Goal: Task Accomplishment & Management: Manage account settings

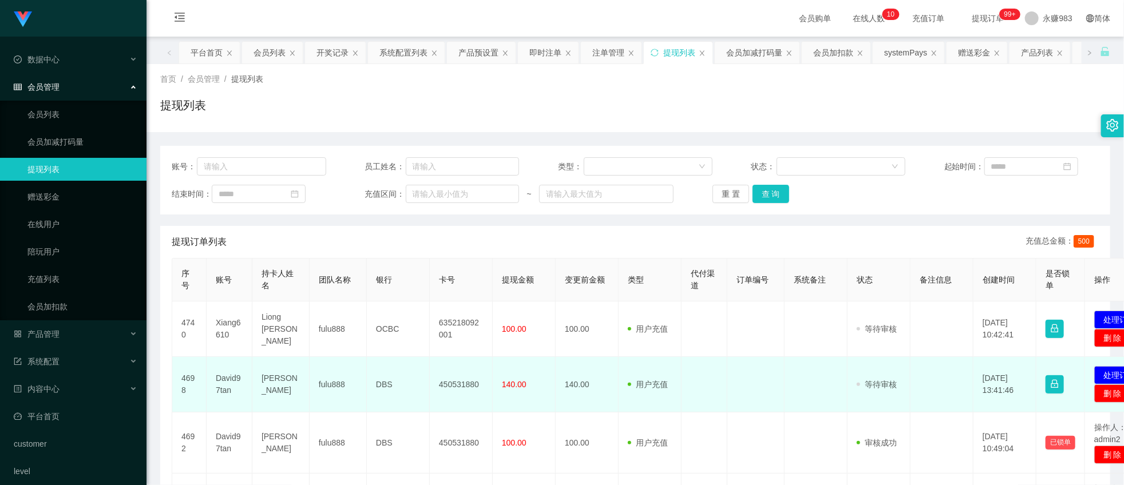
scroll to position [64, 0]
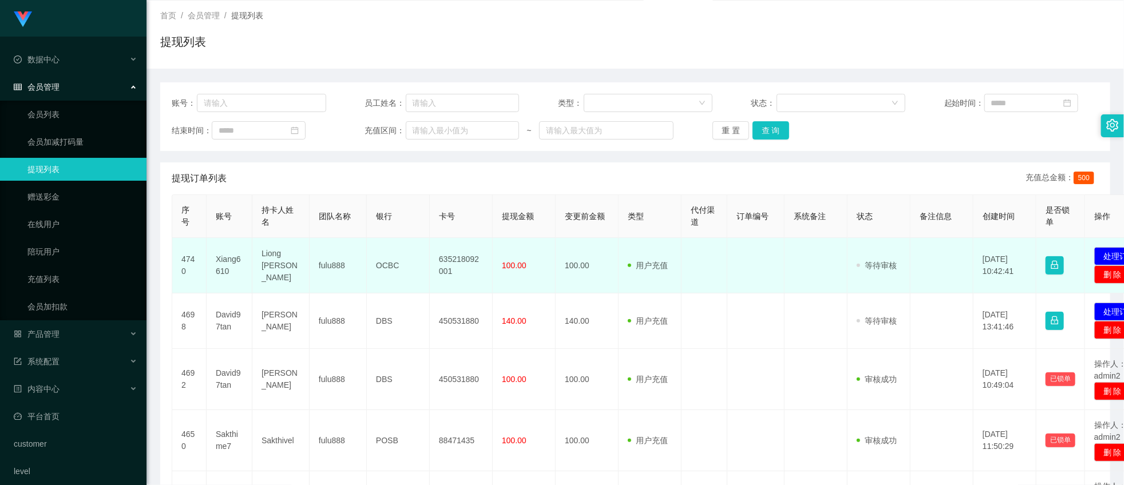
click at [215, 268] on td "Xiang6610" at bounding box center [230, 265] width 46 height 55
click at [217, 267] on td "Xiang6610" at bounding box center [230, 265] width 46 height 55
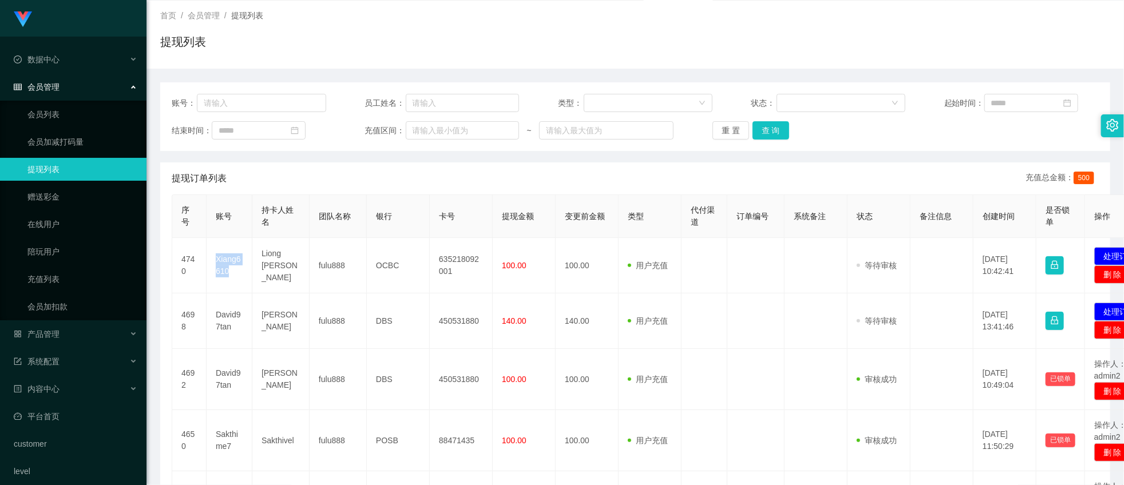
copy td "Xiang6610"
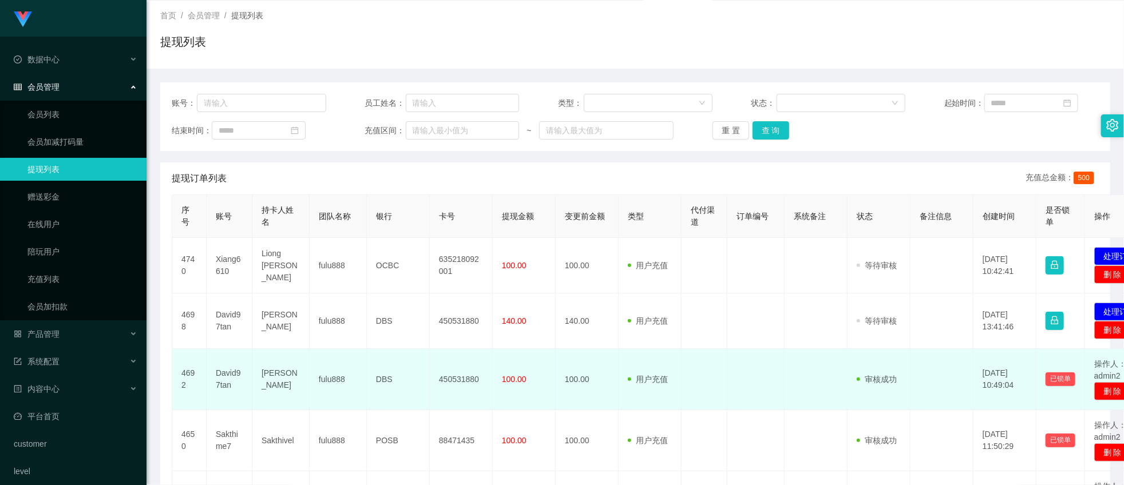
drag, startPoint x: 292, startPoint y: 364, endPoint x: 299, endPoint y: 359, distance: 8.3
click at [292, 364] on td "[PERSON_NAME]" at bounding box center [280, 379] width 57 height 61
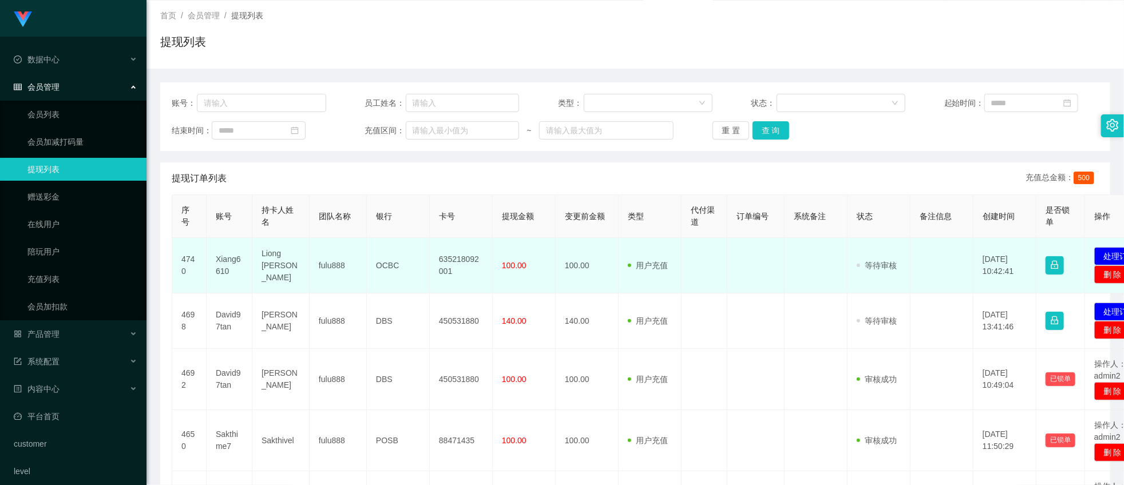
click at [281, 256] on td "Liong [PERSON_NAME]" at bounding box center [280, 265] width 57 height 55
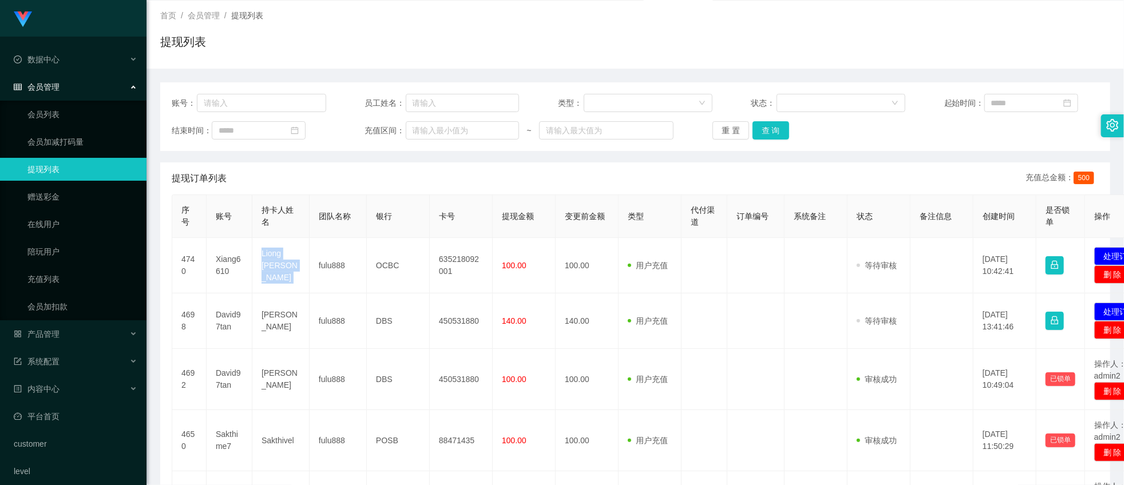
copy td "Liong [PERSON_NAME]"
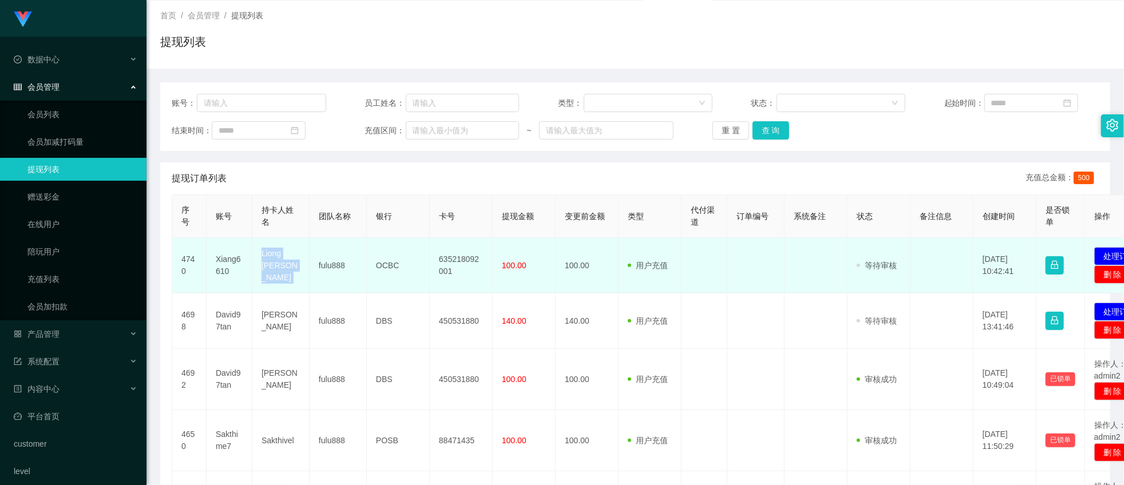
click at [269, 273] on td "Liong [PERSON_NAME]" at bounding box center [280, 265] width 57 height 55
click at [389, 260] on td "OCBC" at bounding box center [398, 265] width 63 height 55
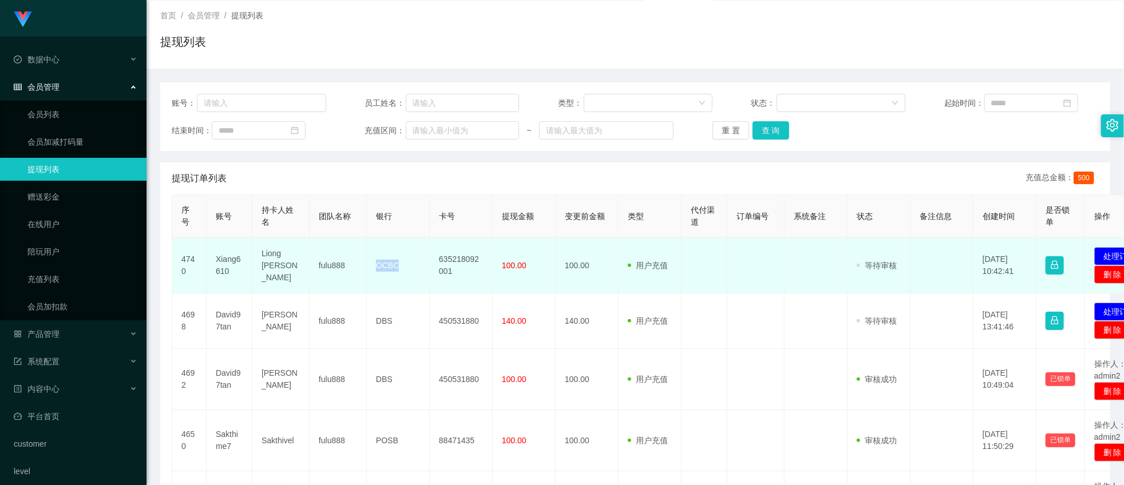
copy td "OCBC"
click at [521, 265] on span "100.00" at bounding box center [514, 265] width 25 height 9
drag, startPoint x: 460, startPoint y: 272, endPoint x: 459, endPoint y: 264, distance: 7.5
click at [459, 271] on td "635218092001" at bounding box center [461, 265] width 63 height 55
click at [459, 264] on td "635218092001" at bounding box center [461, 265] width 63 height 55
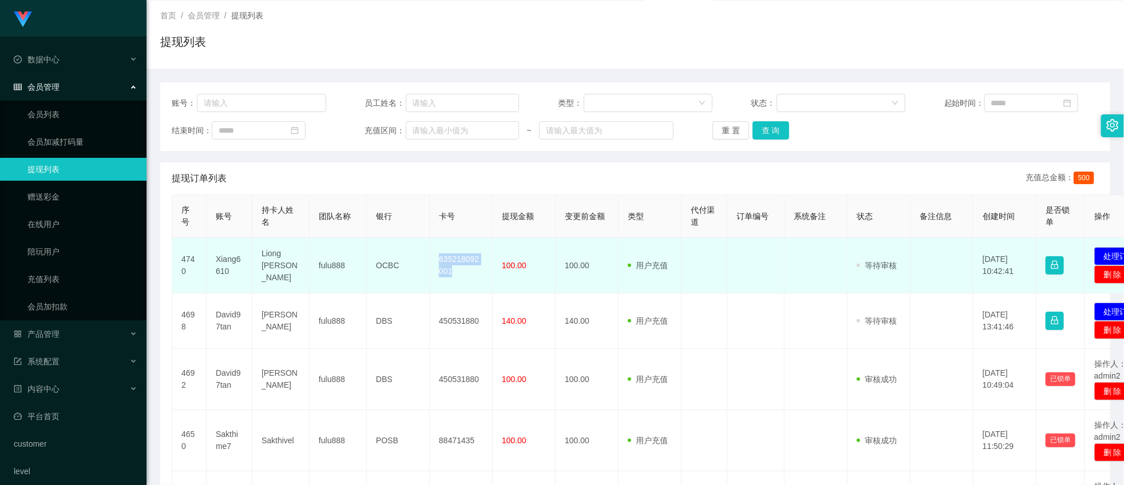
click at [459, 264] on td "635218092001" at bounding box center [461, 265] width 63 height 55
copy td "635218092001"
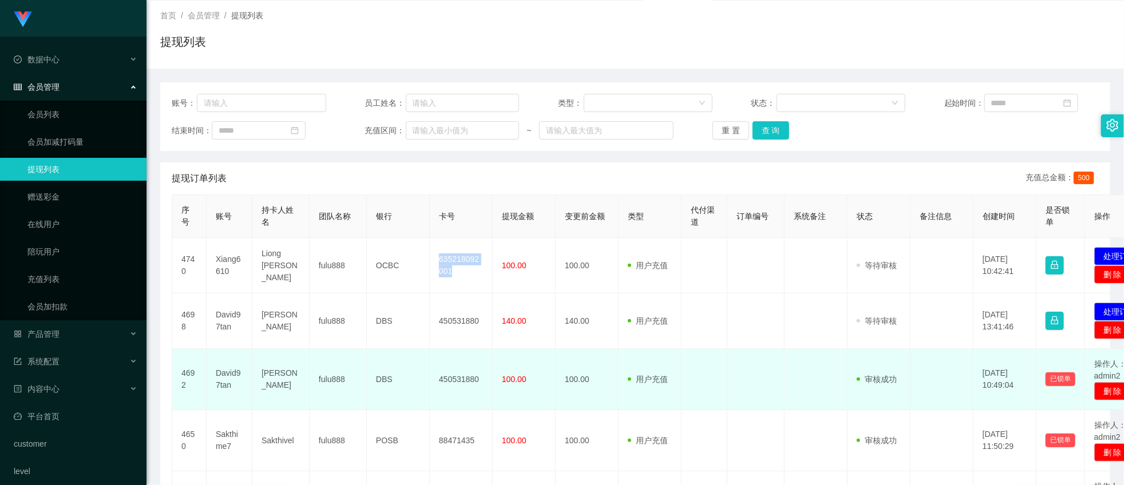
click at [611, 358] on td "100.00" at bounding box center [586, 379] width 63 height 61
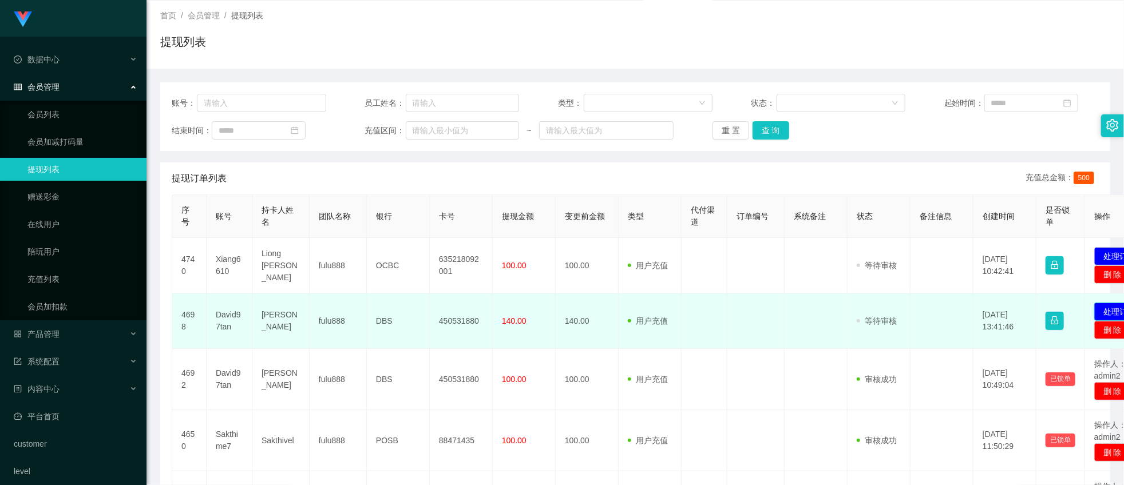
click at [1108, 316] on button "处理订单" at bounding box center [1119, 312] width 50 height 18
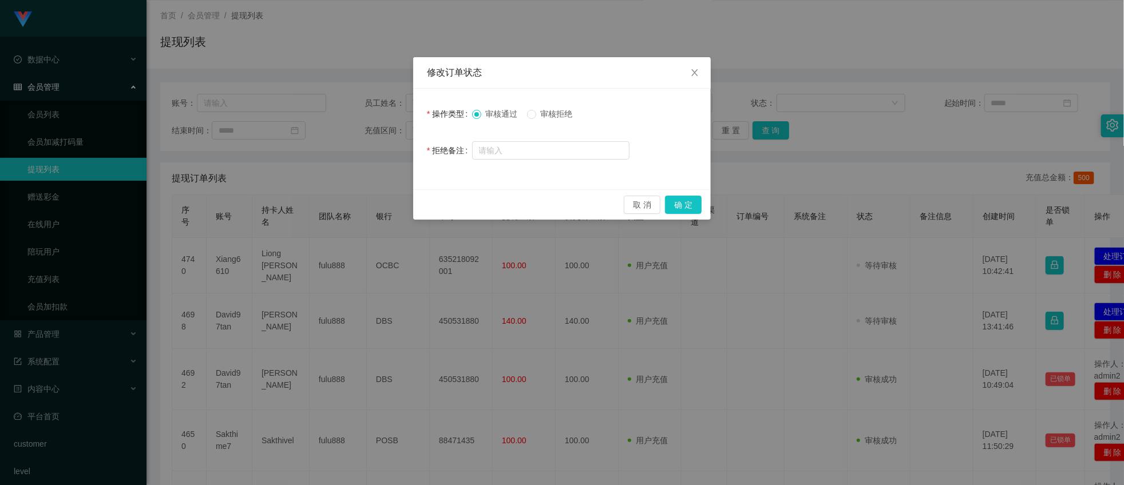
click at [565, 118] on span "审核拒绝" at bounding box center [556, 113] width 41 height 9
click at [682, 207] on button "确 定" at bounding box center [683, 205] width 37 height 18
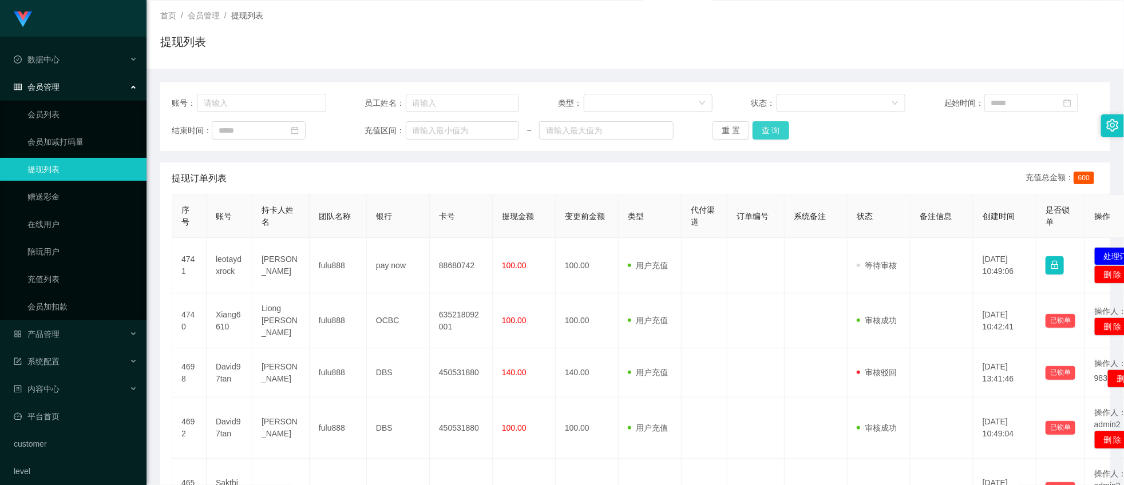
click at [769, 129] on button "查 询" at bounding box center [770, 130] width 37 height 18
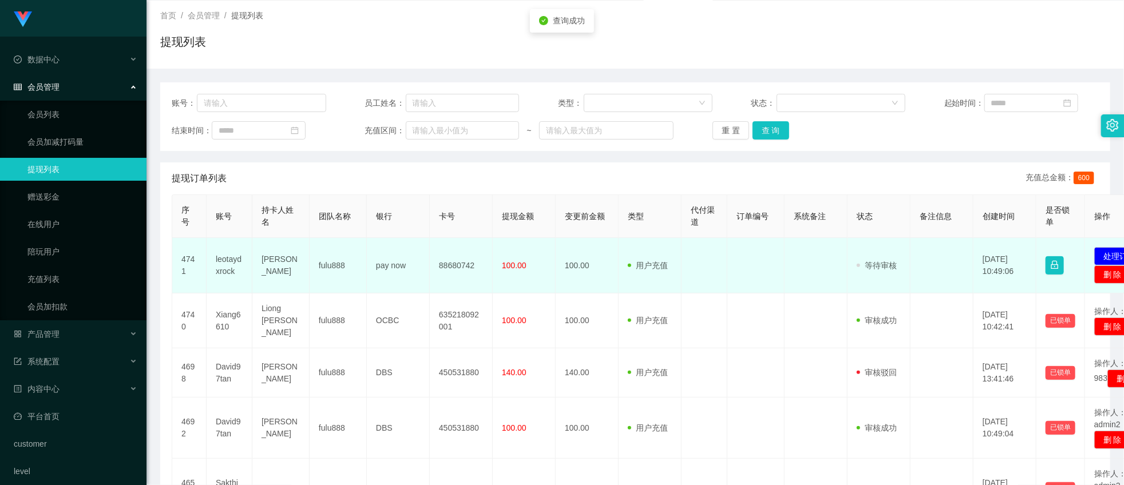
click at [230, 262] on td "leotaydxrock" at bounding box center [230, 265] width 46 height 55
copy td "leotaydxrock"
click at [269, 271] on td "[PERSON_NAME]" at bounding box center [280, 265] width 57 height 55
click at [269, 268] on td "[PERSON_NAME]" at bounding box center [280, 265] width 57 height 55
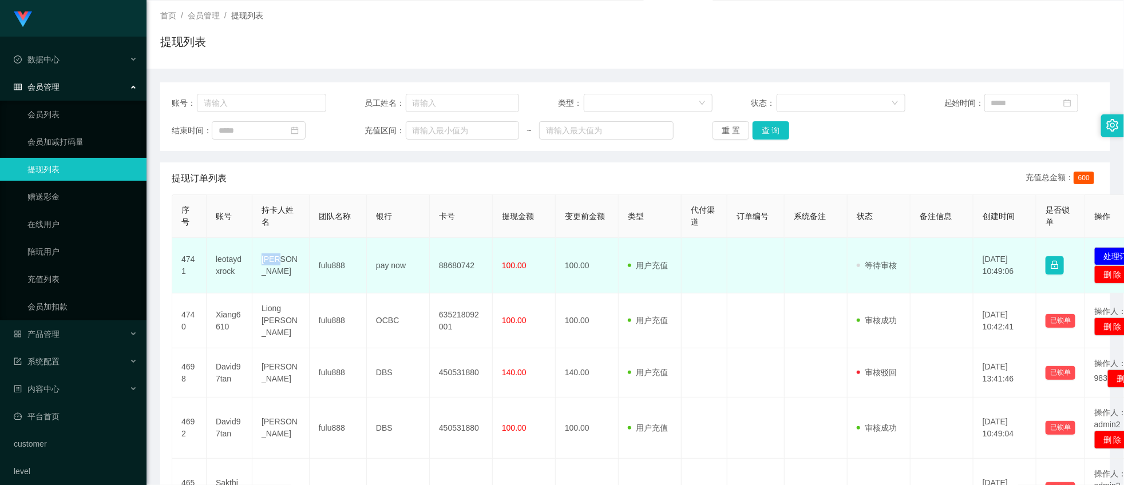
click at [269, 268] on td "[PERSON_NAME]" at bounding box center [280, 265] width 57 height 55
copy td "[PERSON_NAME]"
click at [396, 265] on td "pay now" at bounding box center [398, 265] width 63 height 55
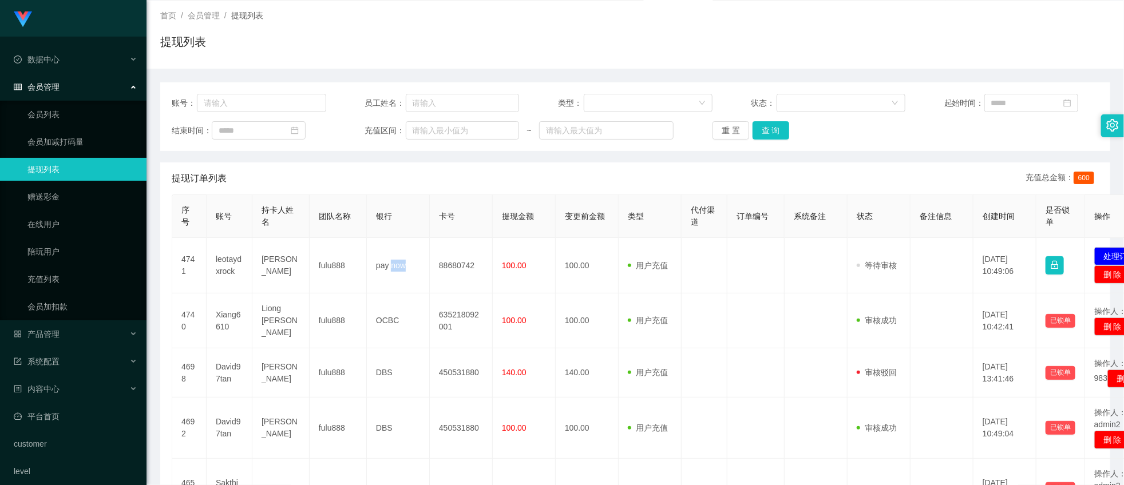
copy td "now"
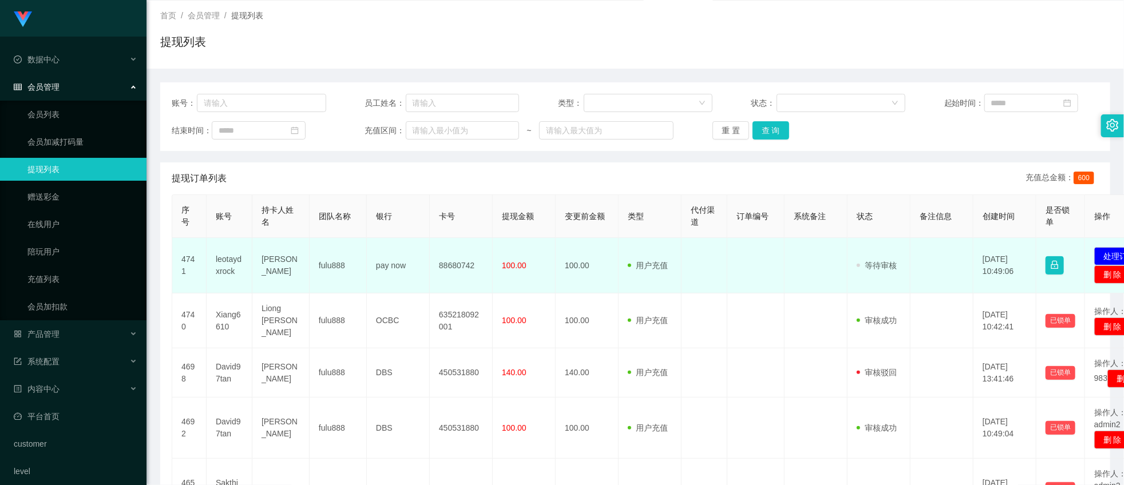
click at [386, 269] on td "pay now" at bounding box center [398, 265] width 63 height 55
copy td "pay now"
click at [451, 264] on td "88680742" at bounding box center [461, 265] width 63 height 55
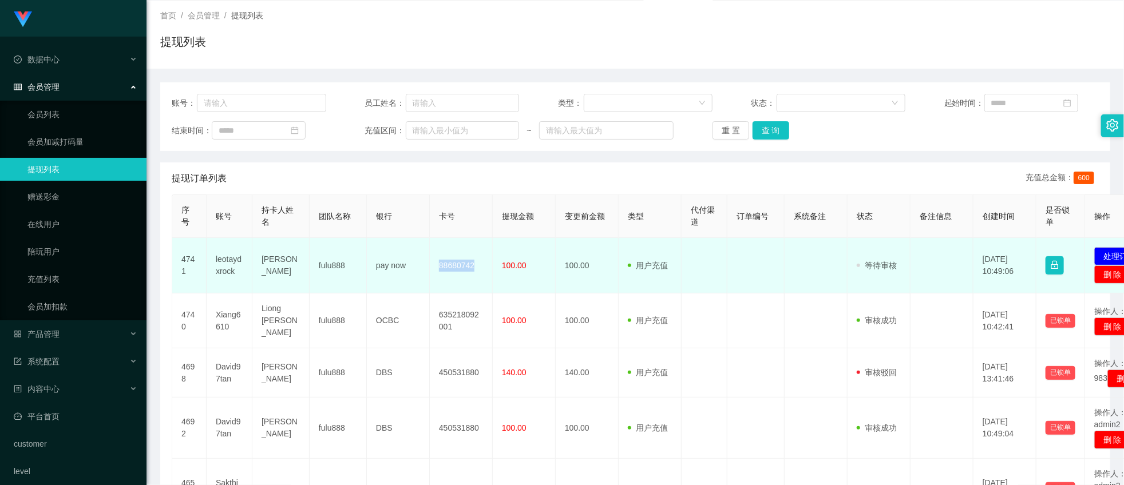
click at [451, 264] on td "88680742" at bounding box center [461, 265] width 63 height 55
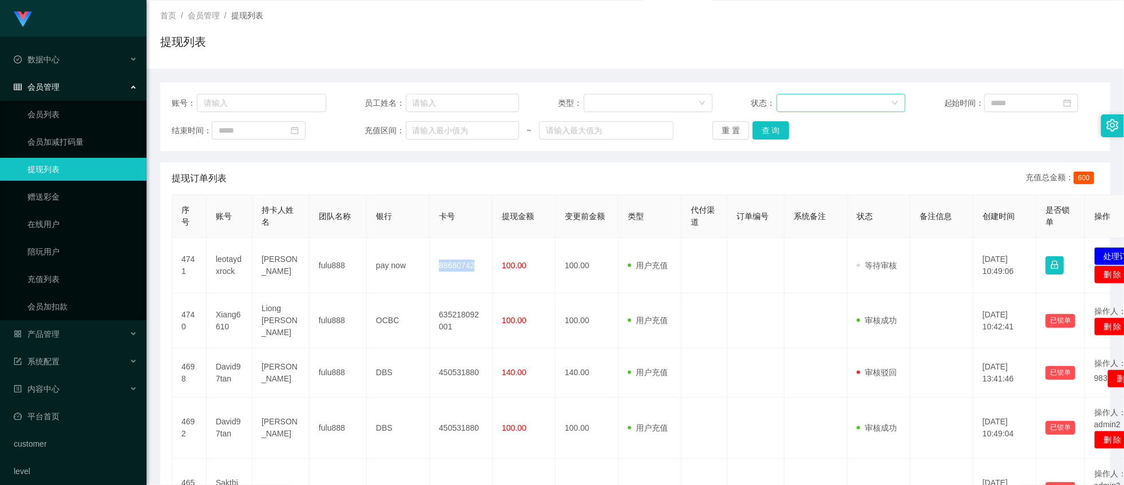
copy td "88680742"
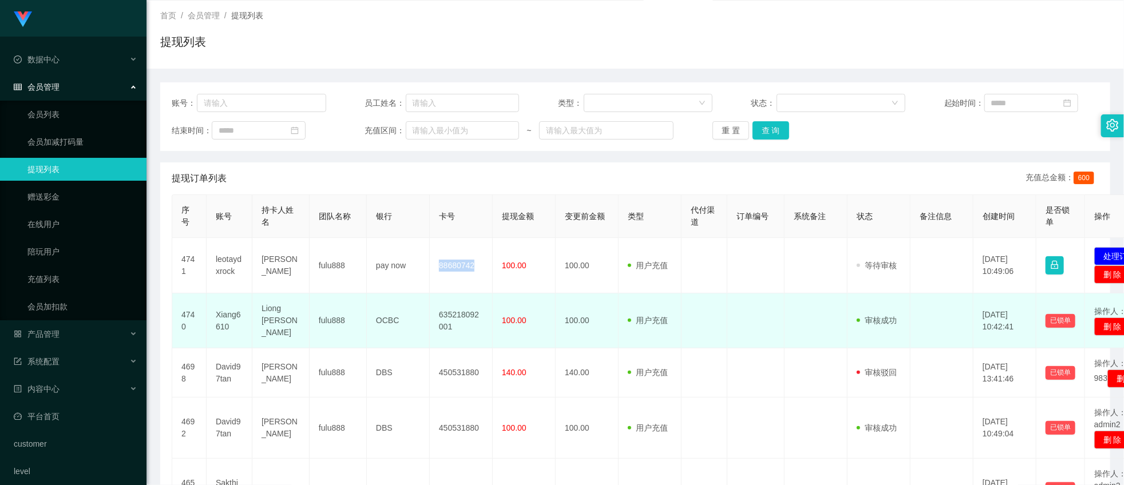
click at [574, 299] on td "100.00" at bounding box center [586, 320] width 63 height 55
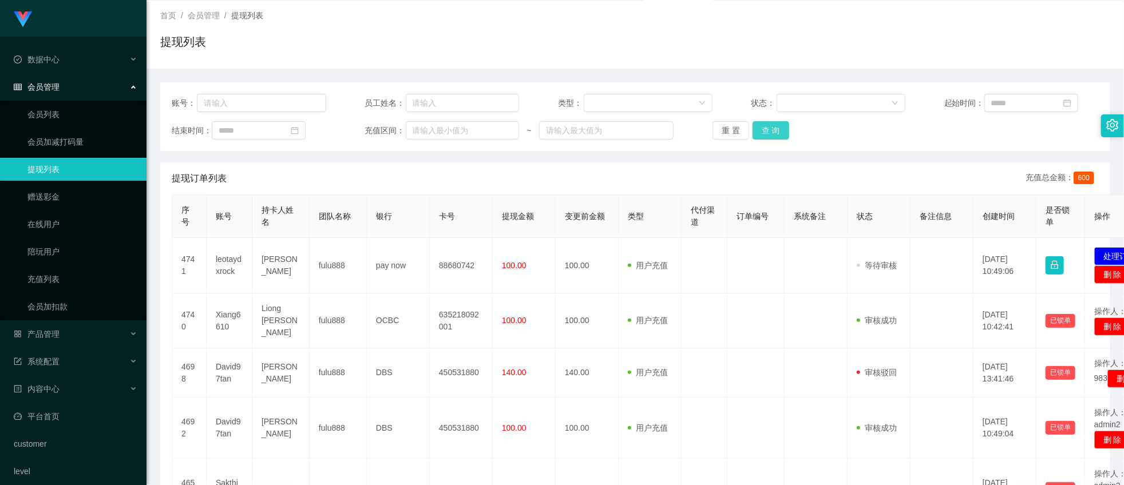
click at [762, 129] on button "查 询" at bounding box center [770, 130] width 37 height 18
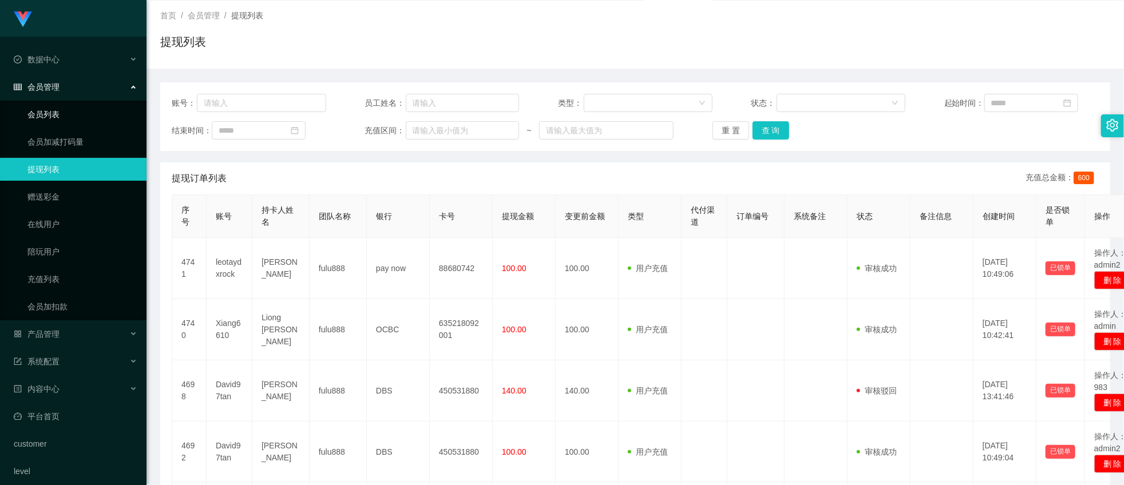
click at [55, 112] on link "会员列表" at bounding box center [82, 114] width 110 height 23
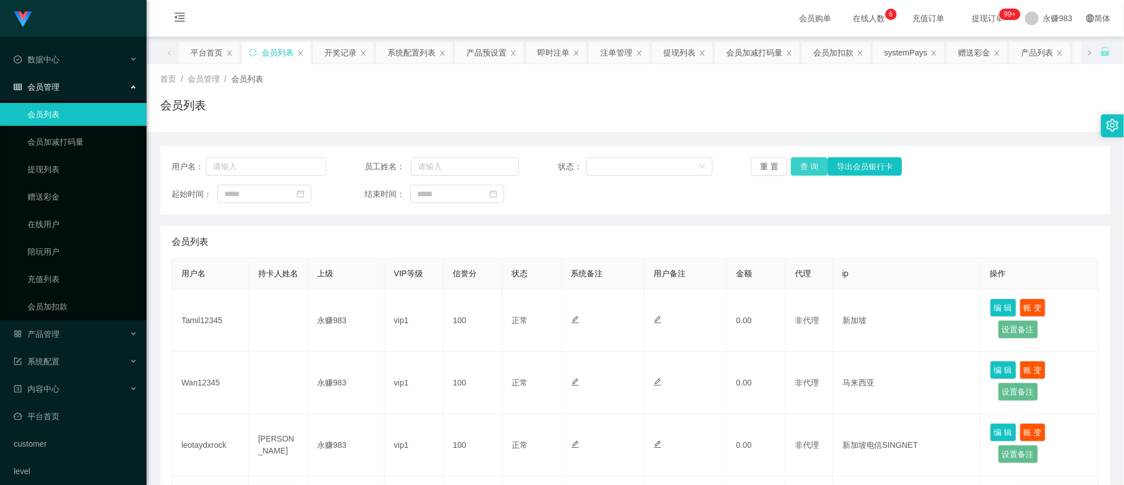
click at [797, 164] on button "查 询" at bounding box center [809, 166] width 37 height 18
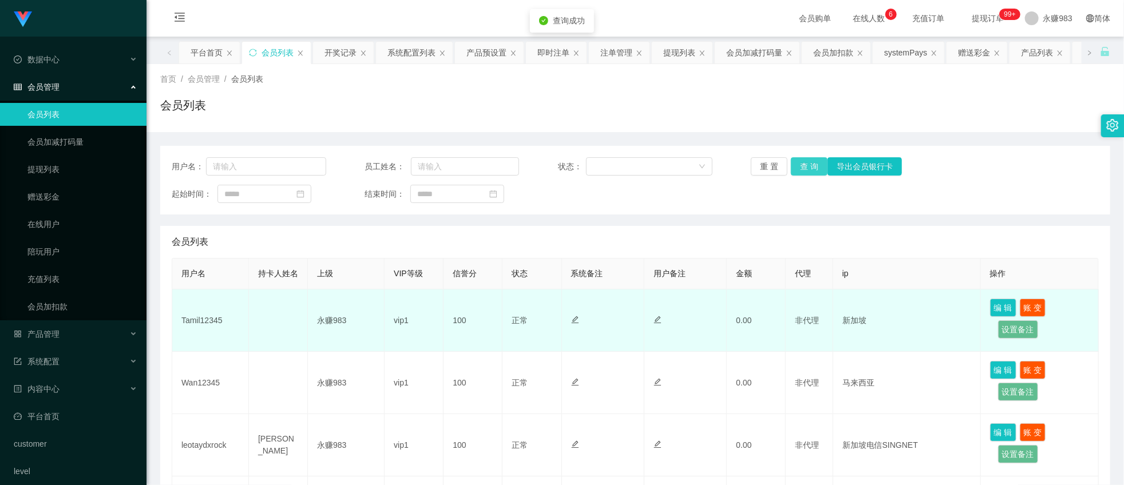
scroll to position [64, 0]
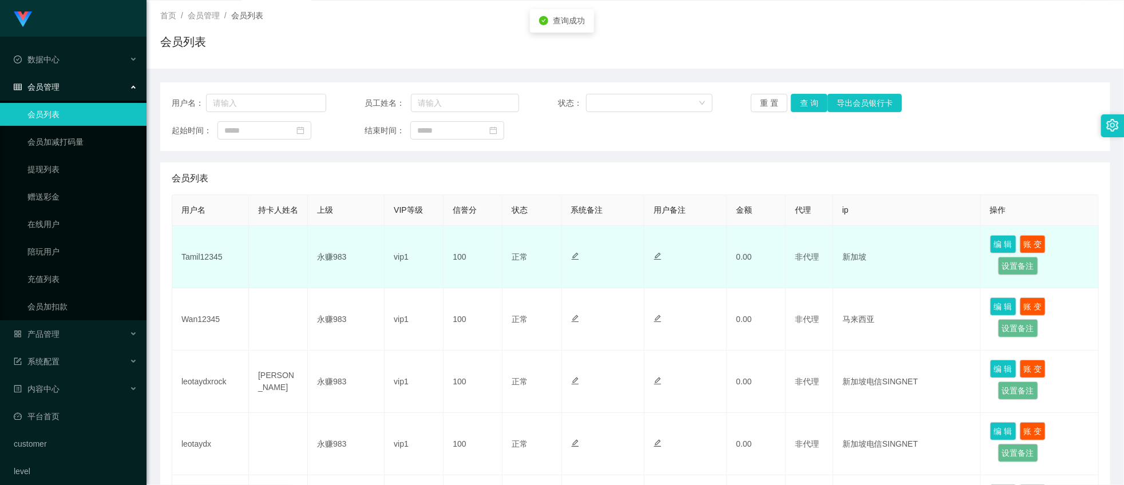
click at [199, 269] on td "Tamil12345" at bounding box center [210, 257] width 77 height 62
copy td "Tamil12345"
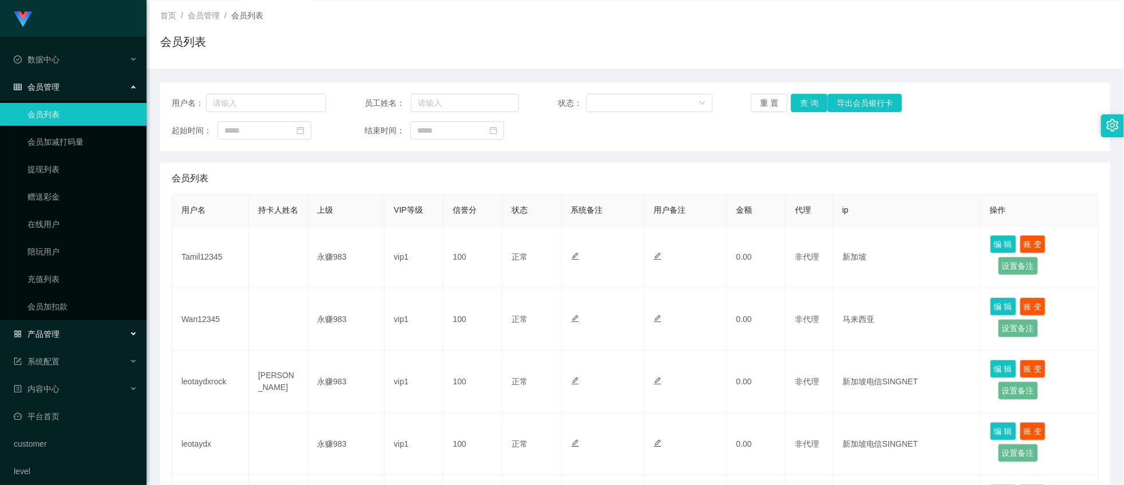
click at [75, 335] on div "产品管理" at bounding box center [73, 334] width 146 height 23
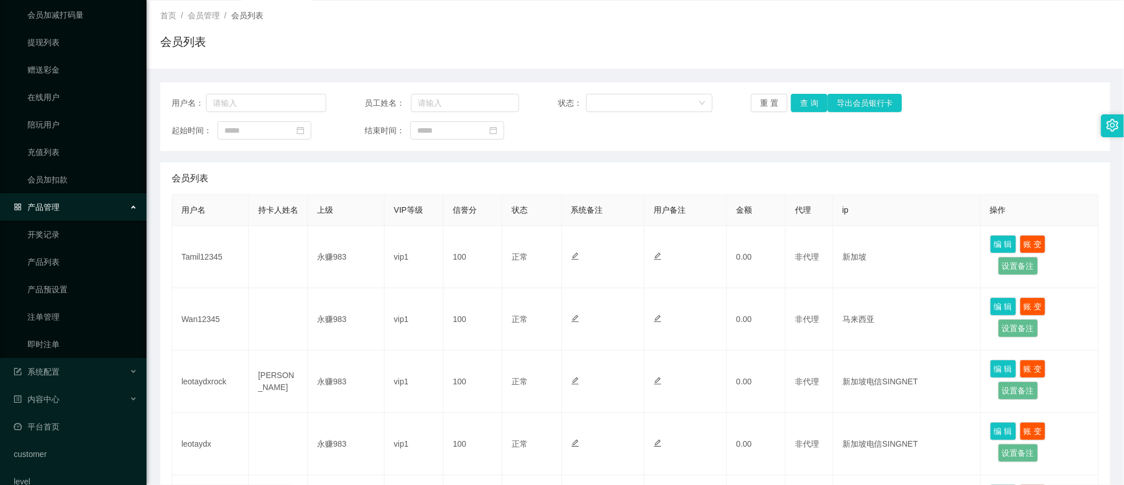
scroll to position [145, 0]
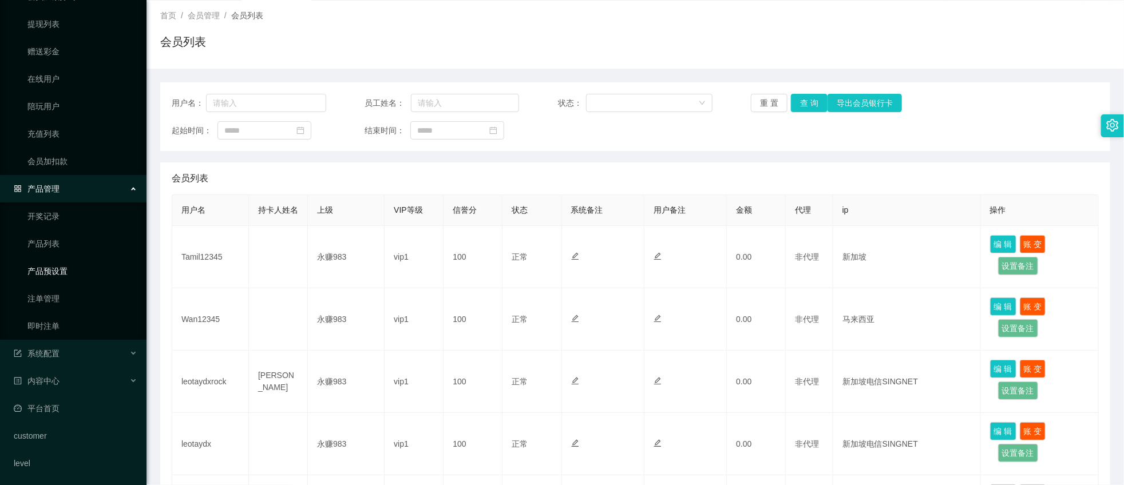
click at [65, 280] on link "产品预设置" at bounding box center [82, 271] width 110 height 23
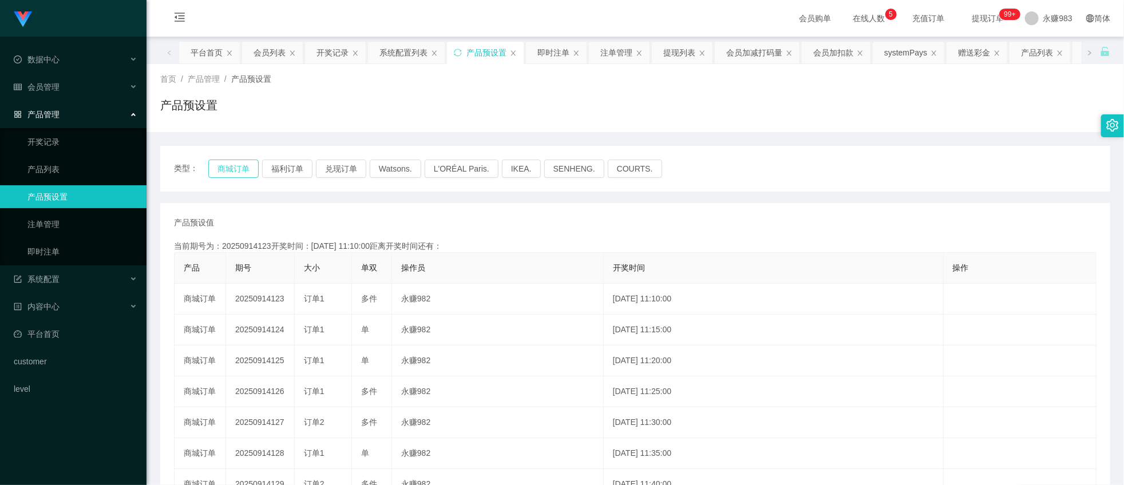
click at [231, 174] on button "商城订单" at bounding box center [233, 169] width 50 height 18
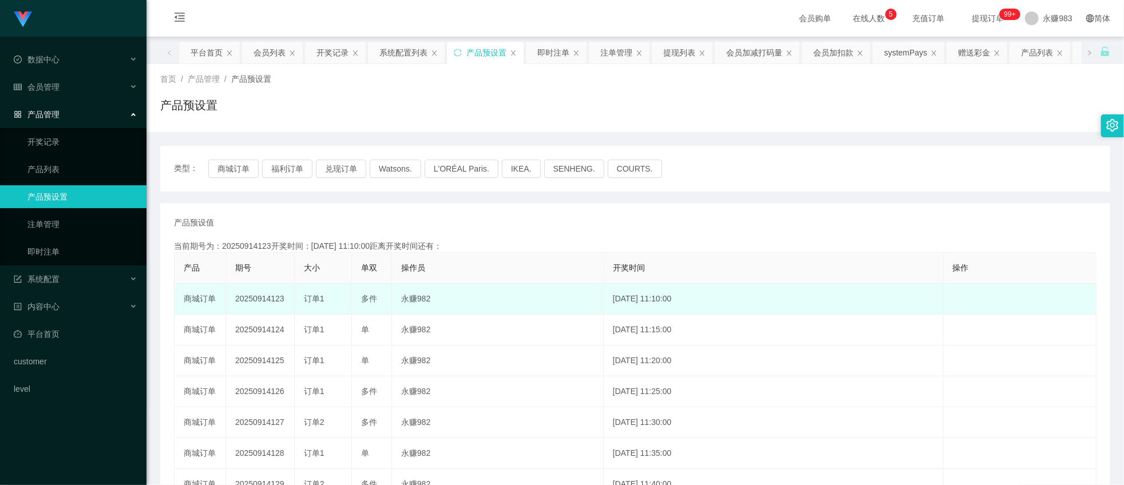
drag, startPoint x: 267, startPoint y: 299, endPoint x: 286, endPoint y: 300, distance: 18.9
click at [286, 300] on td "20250914123" at bounding box center [260, 299] width 69 height 31
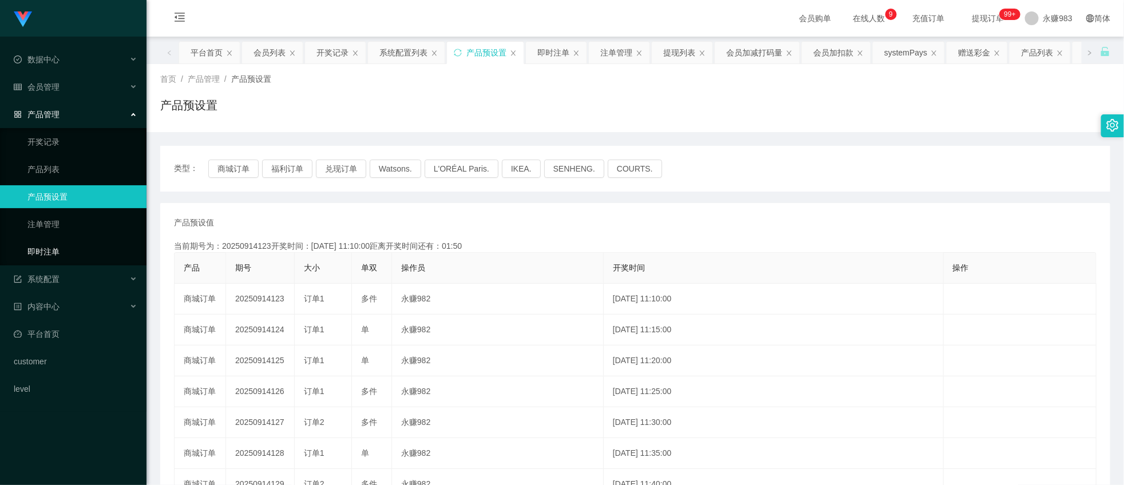
click at [47, 253] on link "即时注单" at bounding box center [82, 251] width 110 height 23
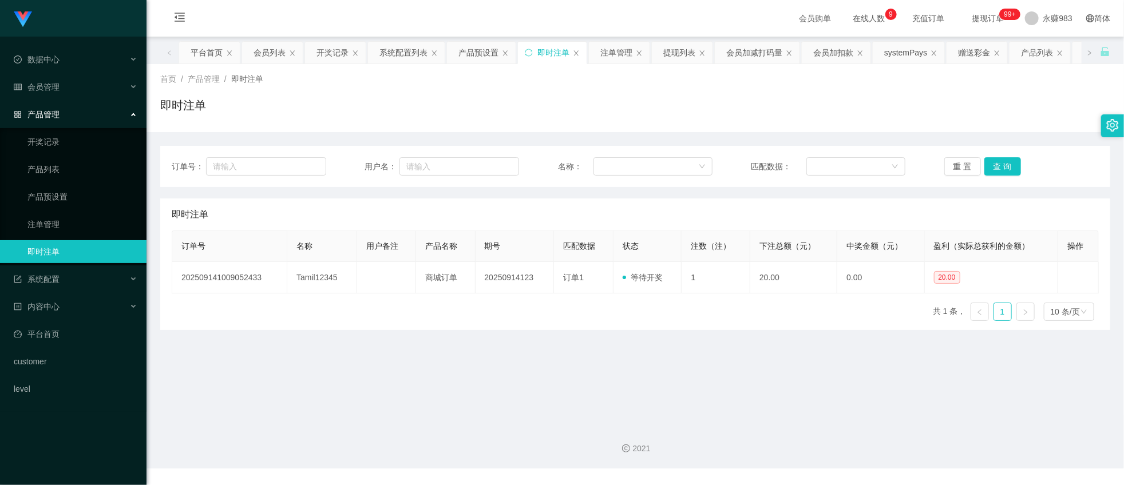
click at [567, 356] on main "关闭左侧 关闭右侧 关闭其它 刷新页面 平台首页 会员列表 开奖记录 系统配置列表 产品预设置 即时注单 注单管理 提现列表 会员加减打码量 会员加扣款 sy…" at bounding box center [634, 226] width 977 height 379
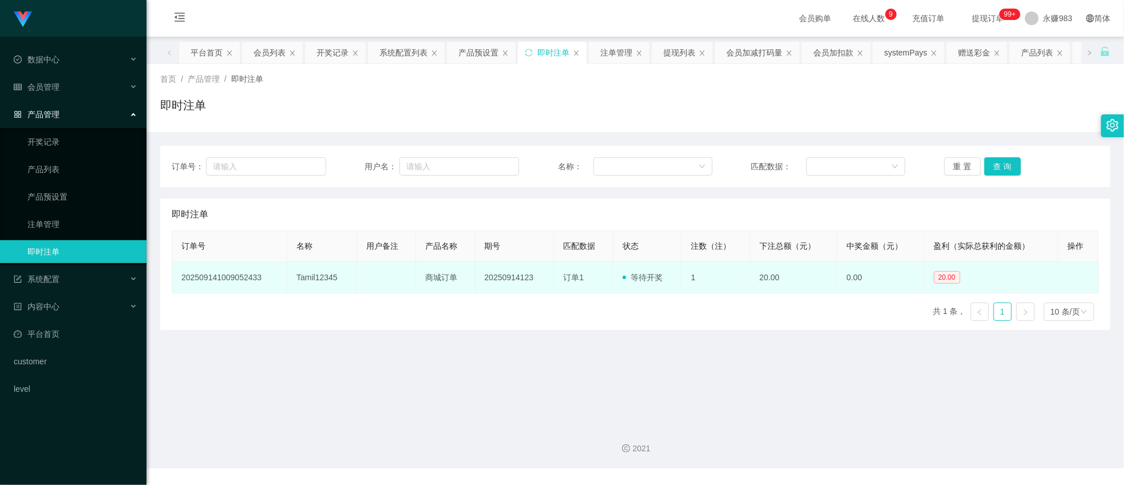
click at [315, 277] on td "Tamil12345" at bounding box center [322, 277] width 70 height 31
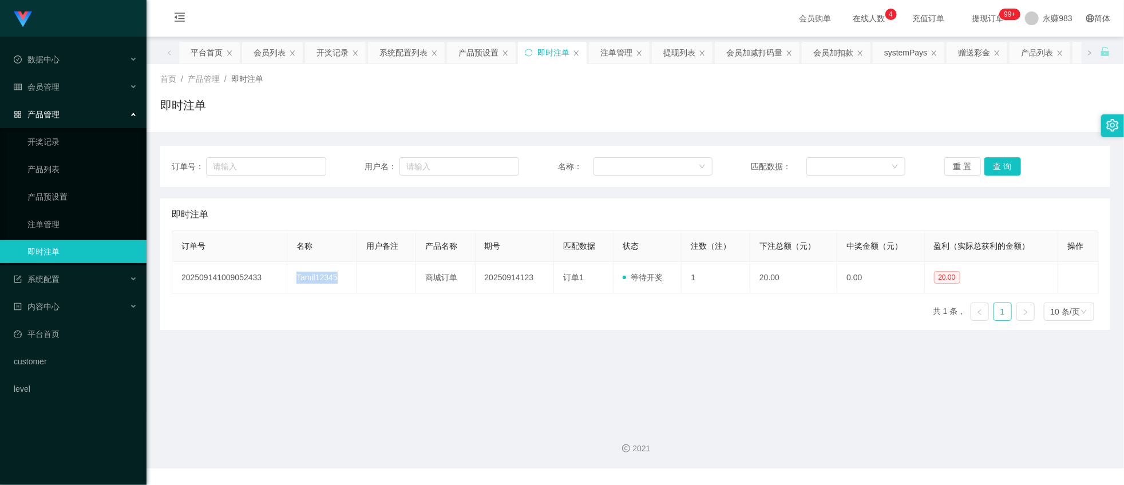
click at [322, 362] on main "关闭左侧 关闭右侧 关闭其它 刷新页面 平台首页 会员列表 开奖记录 系统配置列表 产品预设置 即时注单 注单管理 提现列表 会员加减打码量 会员加扣款 sy…" at bounding box center [634, 226] width 977 height 379
click at [65, 81] on div "会员管理" at bounding box center [73, 87] width 146 height 23
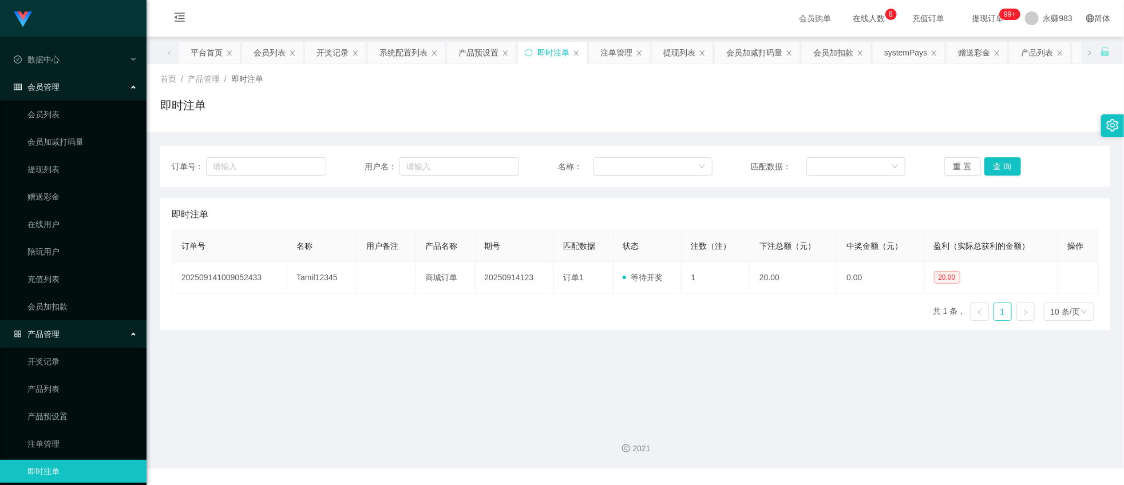
click at [509, 355] on main "关闭左侧 关闭右侧 关闭其它 刷新页面 平台首页 会员列表 开奖记录 系统配置列表 产品预设置 即时注单 注单管理 提现列表 会员加减打码量 会员加扣款 sy…" at bounding box center [634, 226] width 977 height 379
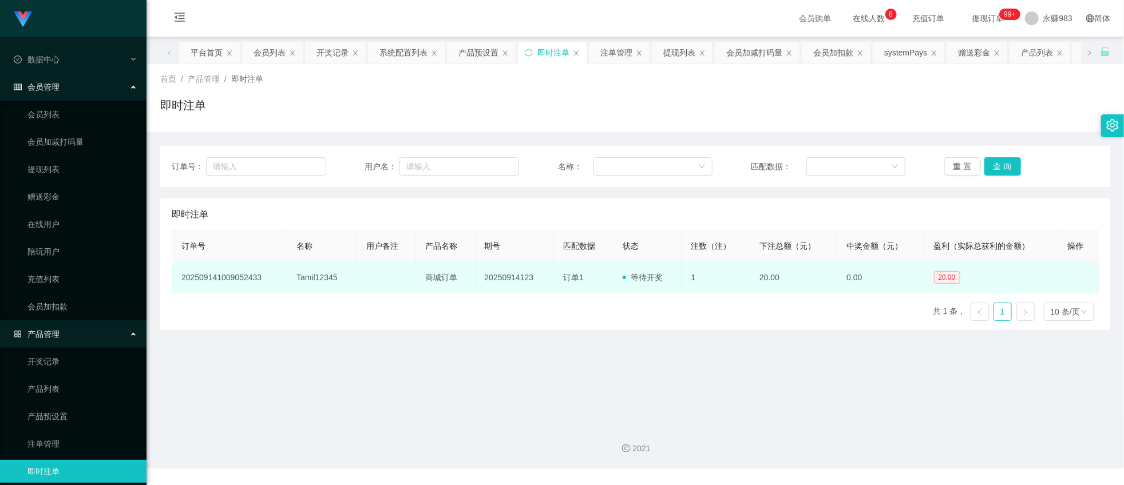
click at [311, 281] on td "Tamil12345" at bounding box center [322, 277] width 70 height 31
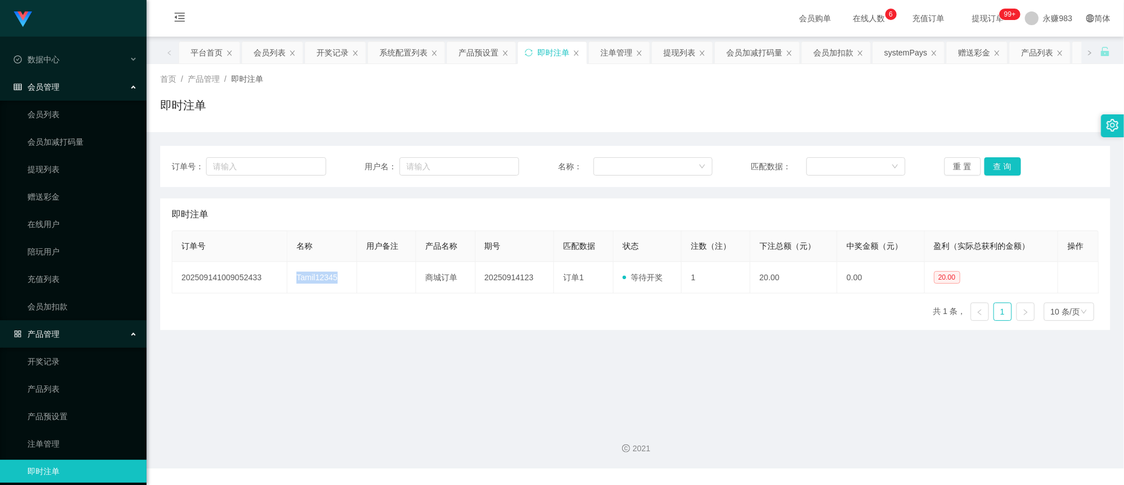
click at [553, 382] on main "关闭左侧 关闭右侧 关闭其它 刷新页面 平台首页 会员列表 开奖记录 系统配置列表 产品预设置 即时注单 注单管理 提现列表 会员加减打码量 会员加扣款 sy…" at bounding box center [634, 226] width 977 height 379
click at [61, 110] on link "会员列表" at bounding box center [82, 114] width 110 height 23
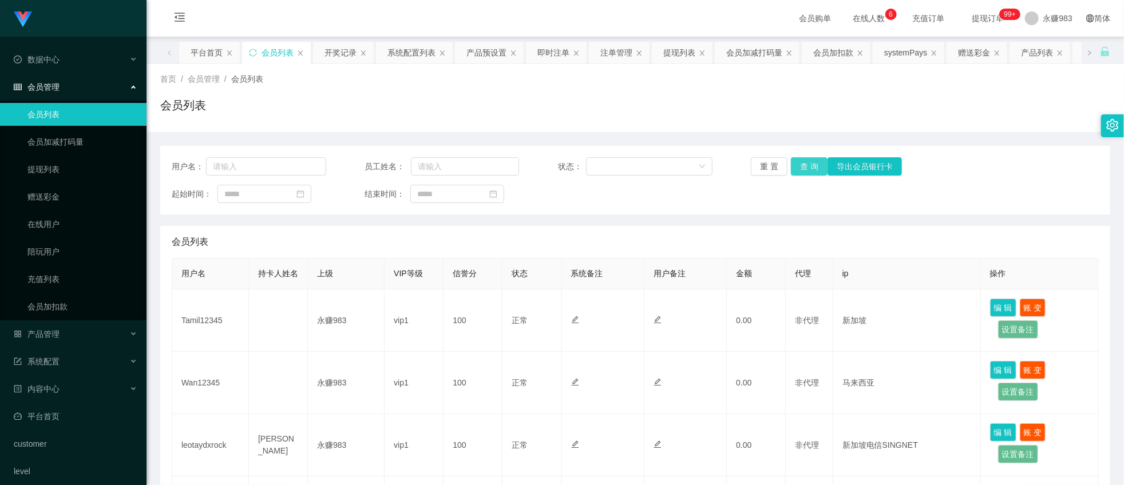
click at [801, 170] on button "查 询" at bounding box center [809, 166] width 37 height 18
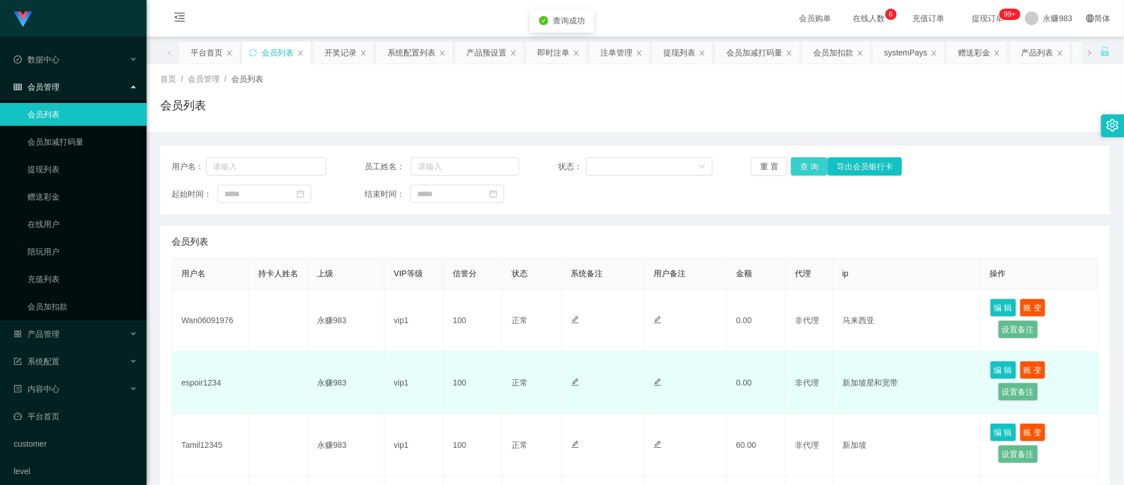
scroll to position [64, 0]
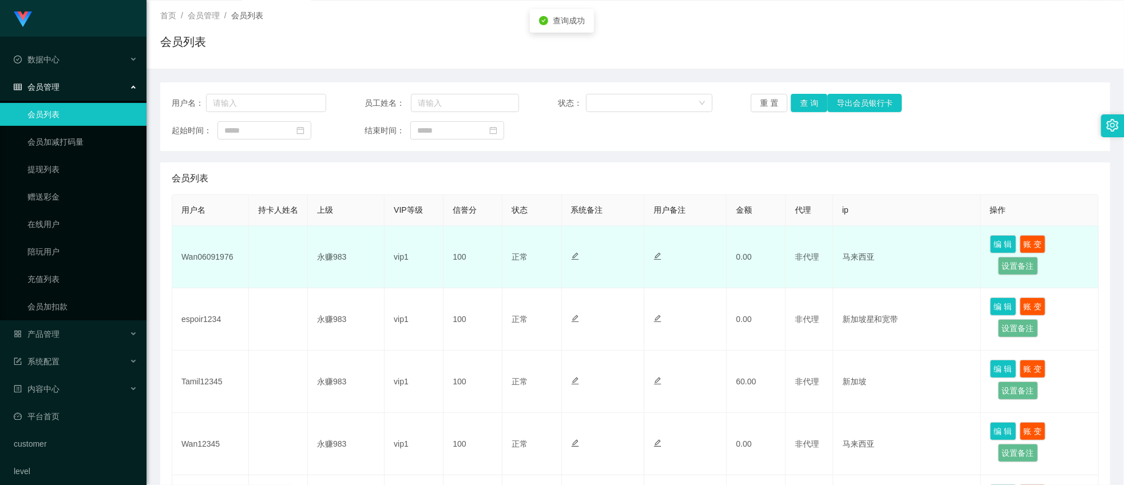
click at [215, 269] on td "Wan06091976" at bounding box center [210, 257] width 77 height 62
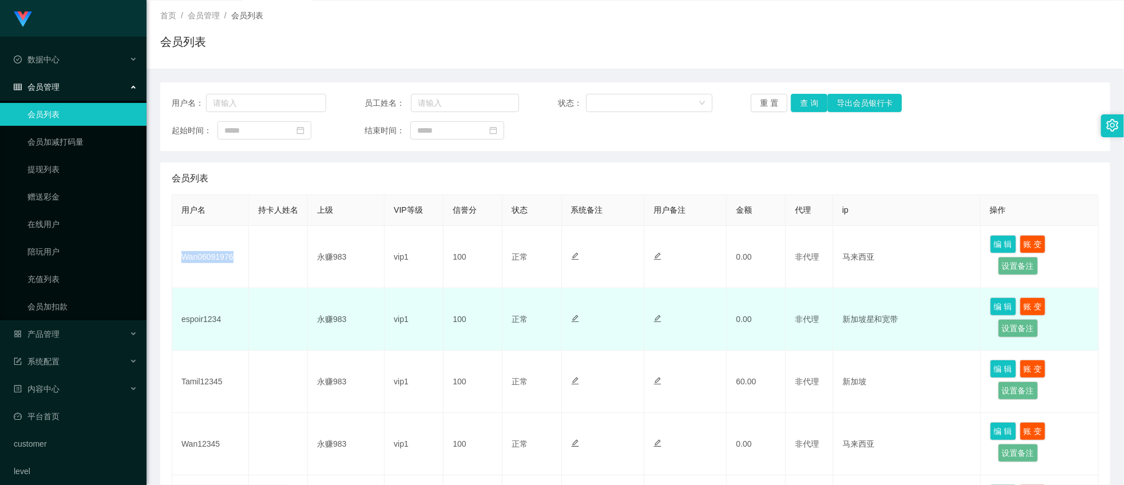
click at [197, 334] on td "espoir1234" at bounding box center [210, 319] width 77 height 62
click at [271, 330] on td at bounding box center [278, 319] width 59 height 62
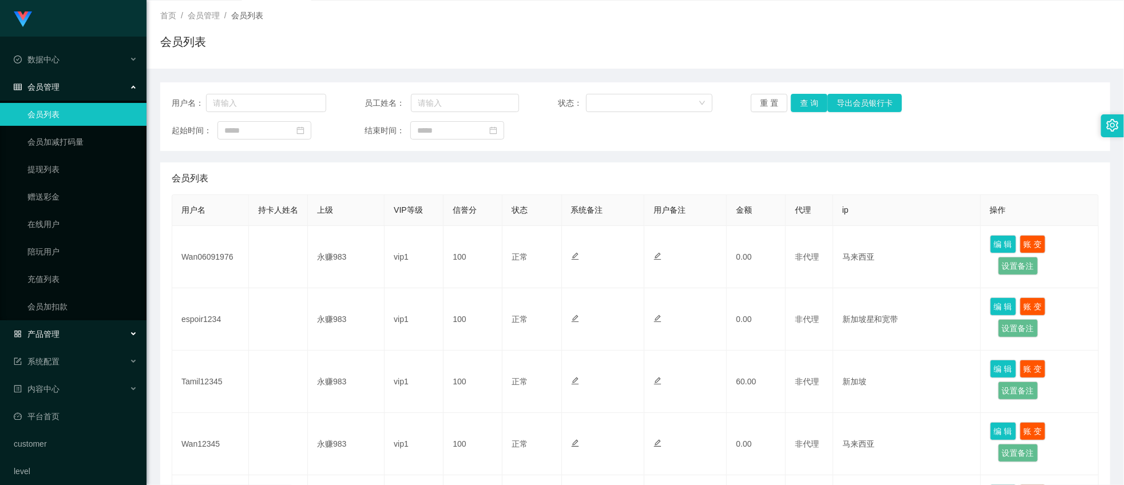
click at [84, 332] on div "产品管理" at bounding box center [73, 334] width 146 height 23
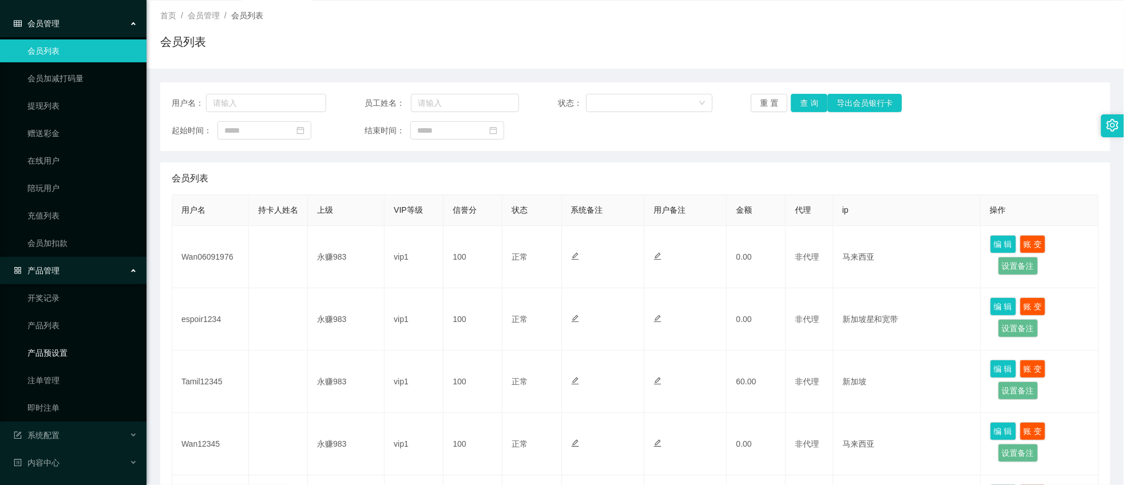
scroll to position [127, 0]
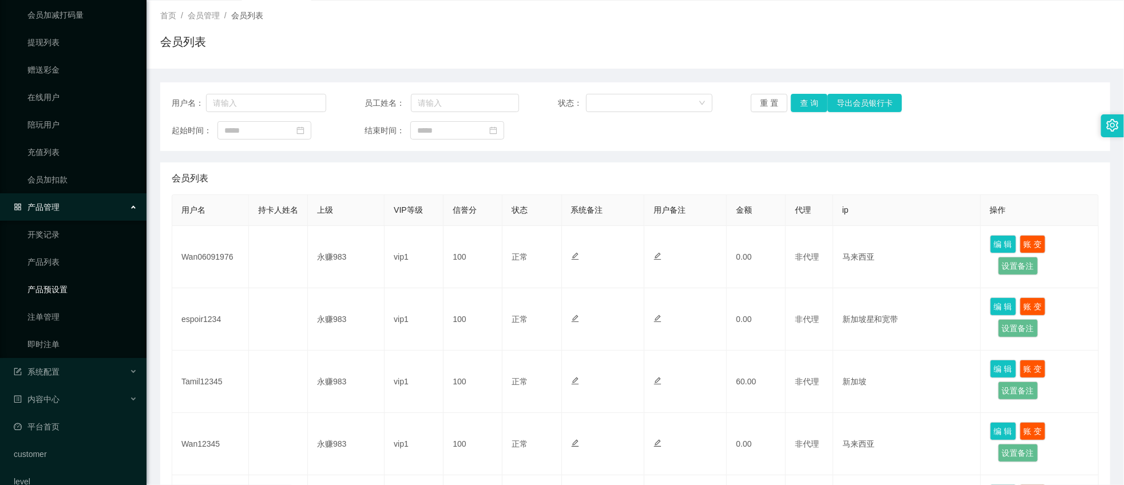
click at [52, 296] on link "产品预设置" at bounding box center [82, 289] width 110 height 23
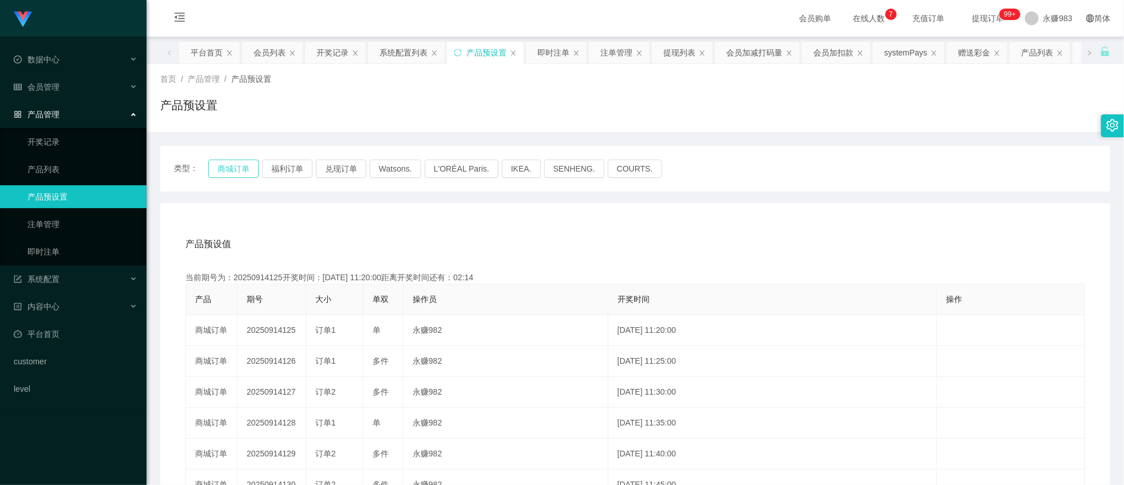
click at [238, 172] on button "商城订单" at bounding box center [233, 169] width 50 height 18
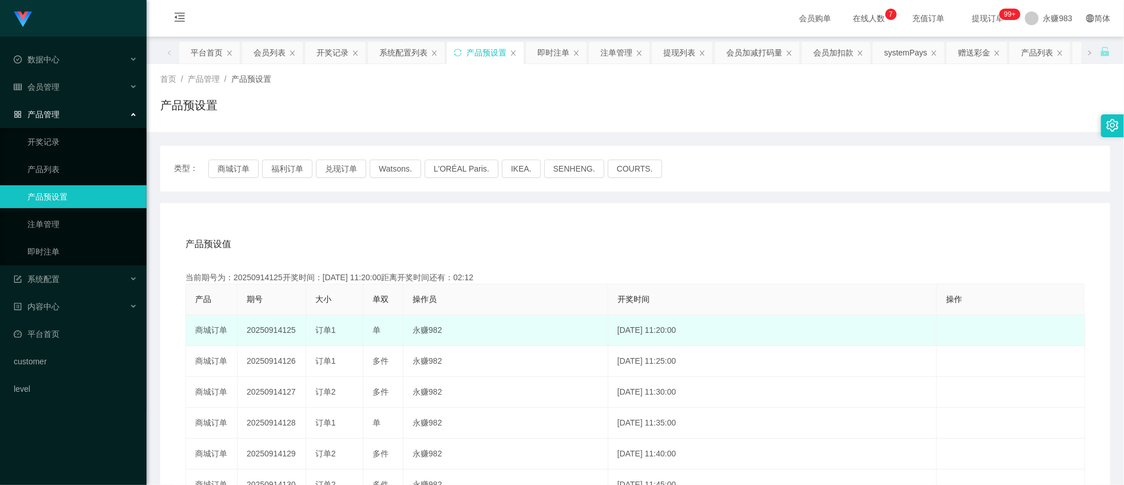
drag, startPoint x: 280, startPoint y: 328, endPoint x: 296, endPoint y: 331, distance: 16.2
click at [296, 331] on td "20250914125" at bounding box center [271, 330] width 69 height 31
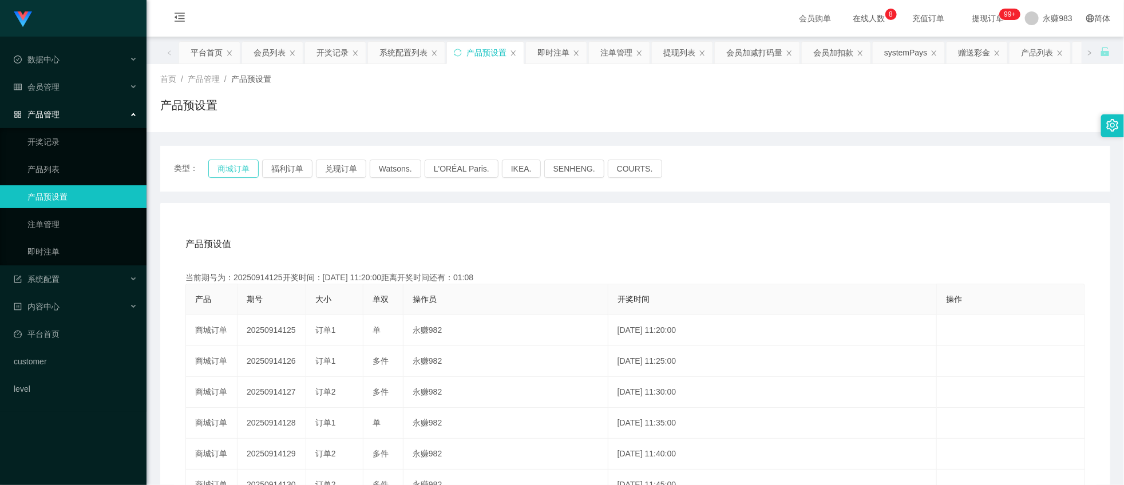
click at [239, 168] on button "商城订单" at bounding box center [233, 169] width 50 height 18
click at [55, 223] on link "注单管理" at bounding box center [82, 224] width 110 height 23
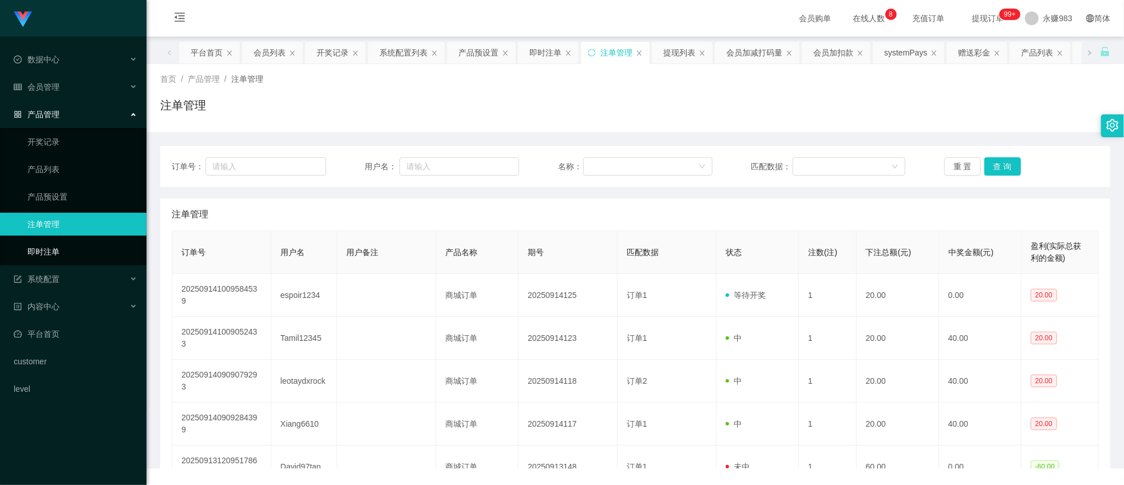
click at [54, 257] on link "即时注单" at bounding box center [82, 251] width 110 height 23
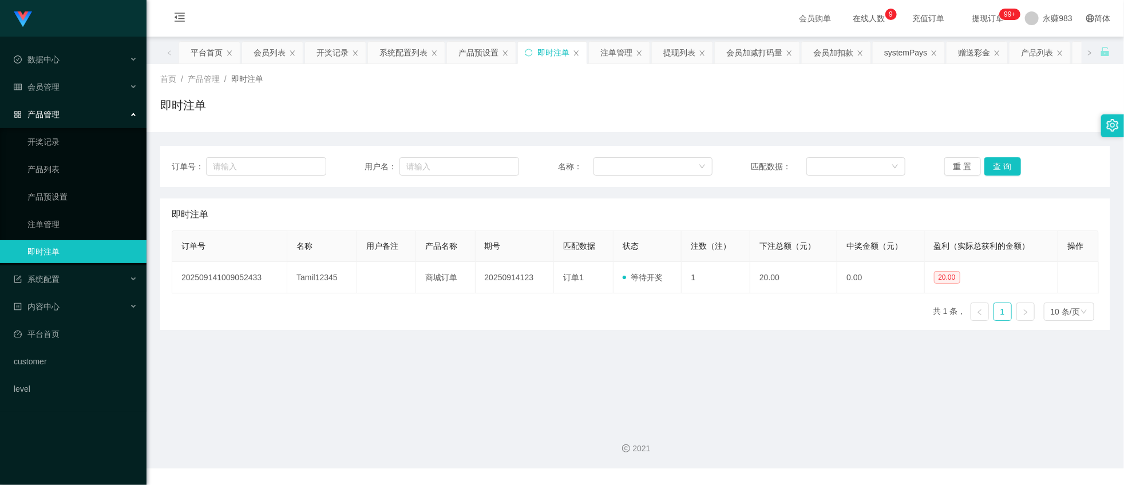
click at [937, 161] on div "订单号： 用户名： 名称： 匹配数据： 重 置 查 询" at bounding box center [635, 166] width 927 height 18
click at [953, 168] on button "重 置" at bounding box center [962, 166] width 37 height 18
click at [953, 162] on button "重 置" at bounding box center [962, 166] width 37 height 18
click at [727, 373] on main "关闭左侧 关闭右侧 关闭其它 刷新页面 平台首页 会员列表 开奖记录 系统配置列表 产品预设置 即时注单 注单管理 提现列表 会员加减打码量 会员加扣款 sy…" at bounding box center [634, 226] width 977 height 379
click at [59, 80] on div "会员管理" at bounding box center [73, 87] width 146 height 23
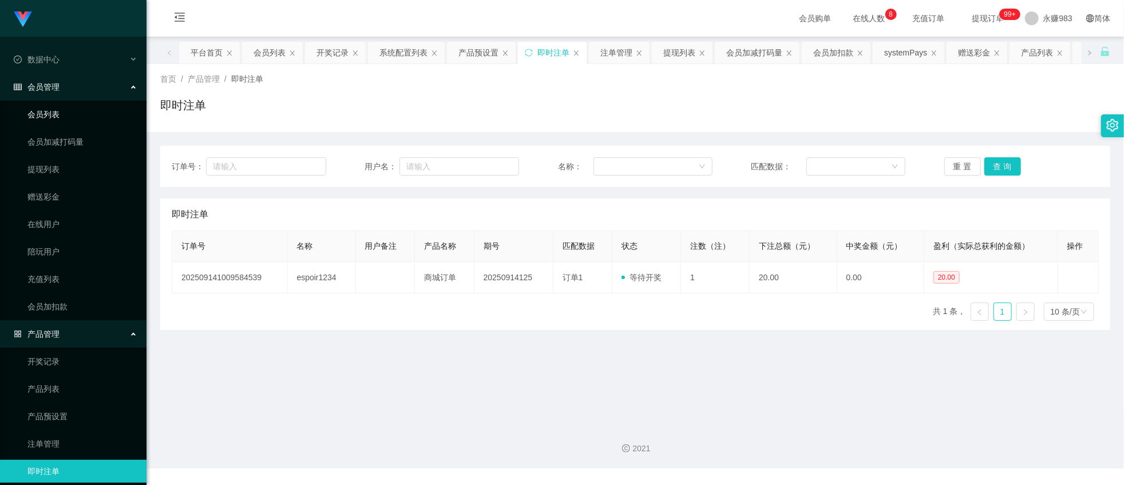
click at [62, 117] on link "会员列表" at bounding box center [82, 114] width 110 height 23
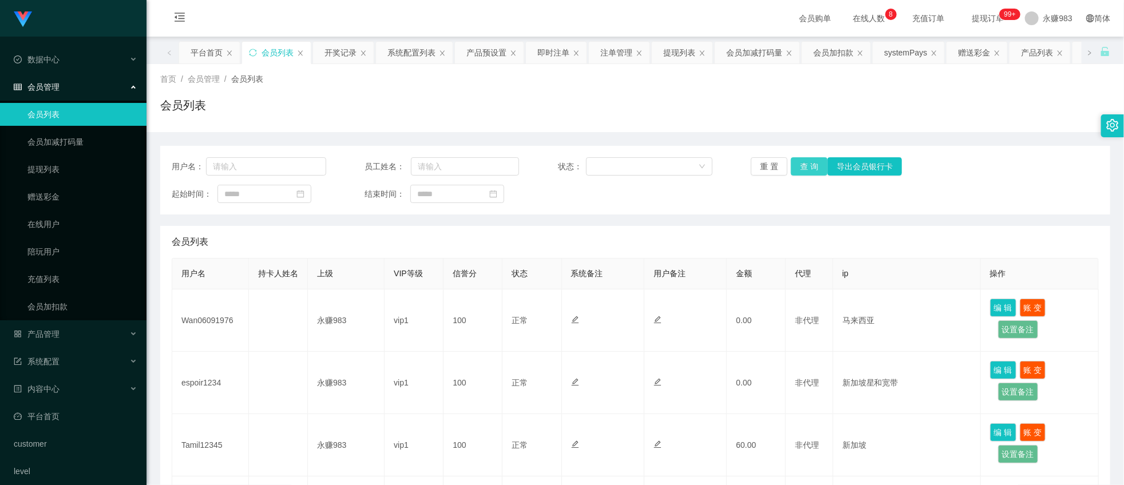
click at [803, 167] on button "查 询" at bounding box center [809, 166] width 37 height 18
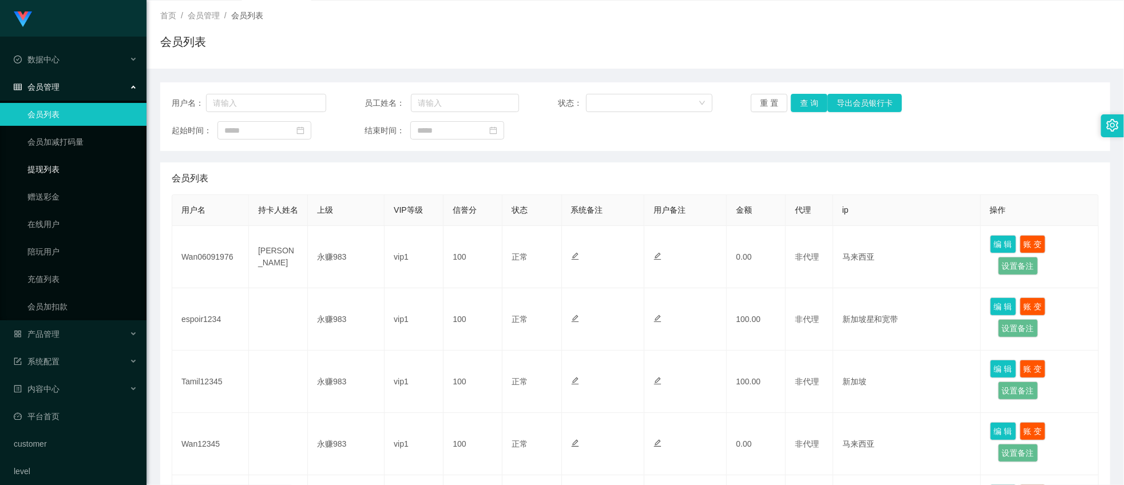
click at [42, 175] on link "提现列表" at bounding box center [82, 169] width 110 height 23
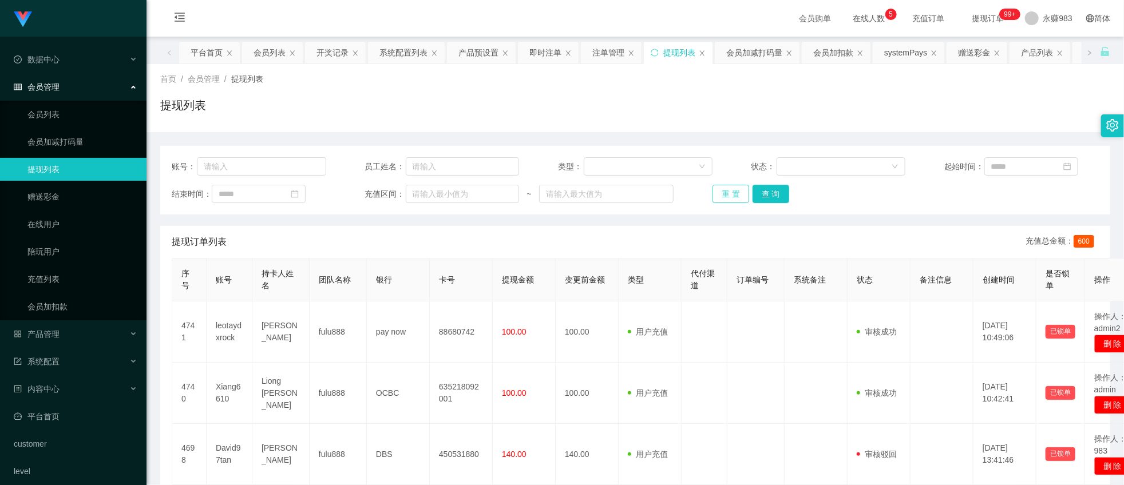
click at [729, 197] on button "重 置" at bounding box center [730, 194] width 37 height 18
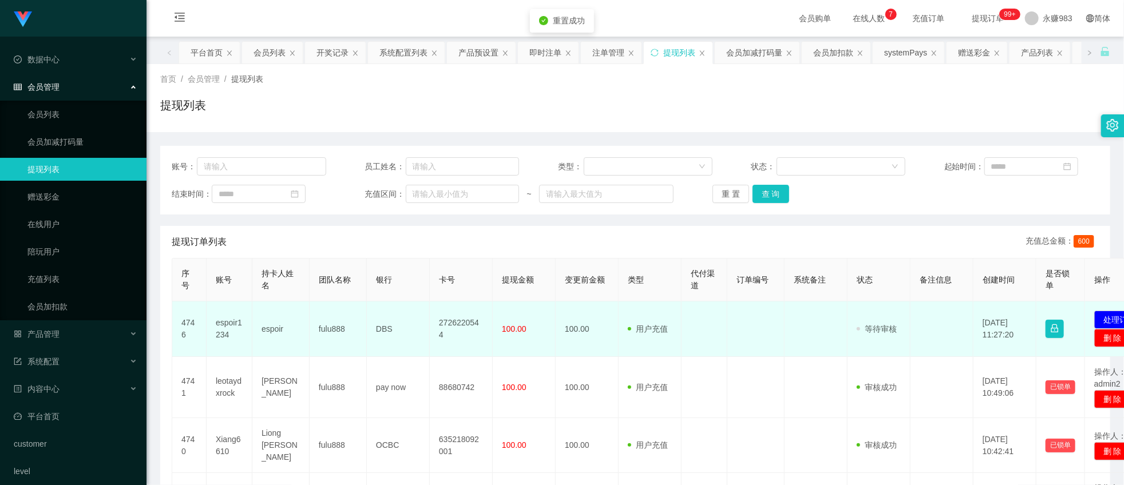
click at [273, 335] on td "espoir" at bounding box center [280, 328] width 57 height 55
click at [276, 322] on td "espoir" at bounding box center [280, 328] width 57 height 55
click at [275, 335] on td "espoir" at bounding box center [280, 328] width 57 height 55
click at [270, 328] on td "espoir" at bounding box center [280, 328] width 57 height 55
click at [269, 328] on td "espoir" at bounding box center [280, 328] width 57 height 55
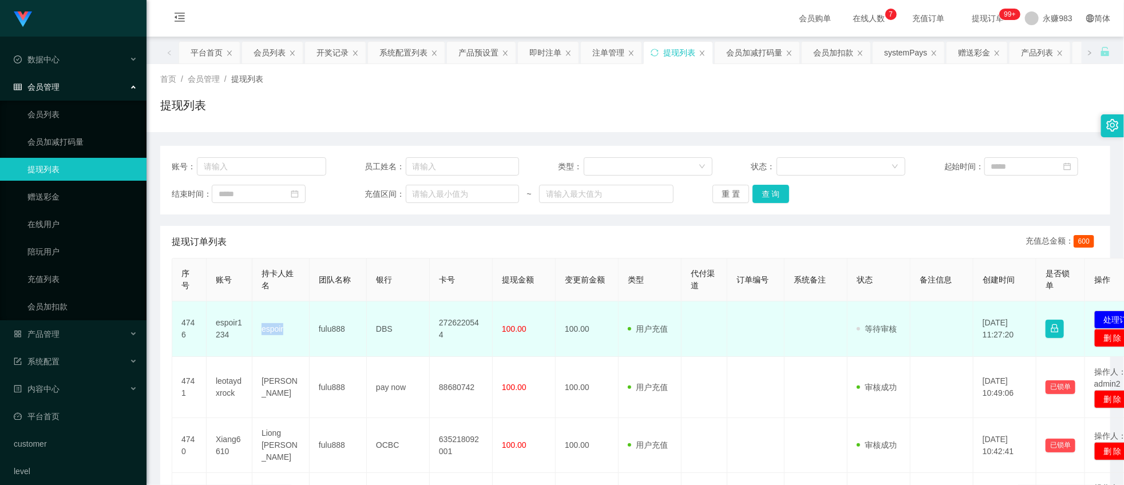
click at [391, 324] on td "DBS" at bounding box center [398, 328] width 63 height 55
click at [385, 329] on td "DBS" at bounding box center [398, 328] width 63 height 55
click at [461, 335] on td "2726220544" at bounding box center [461, 328] width 63 height 55
click at [461, 332] on td "2726220544" at bounding box center [461, 328] width 63 height 55
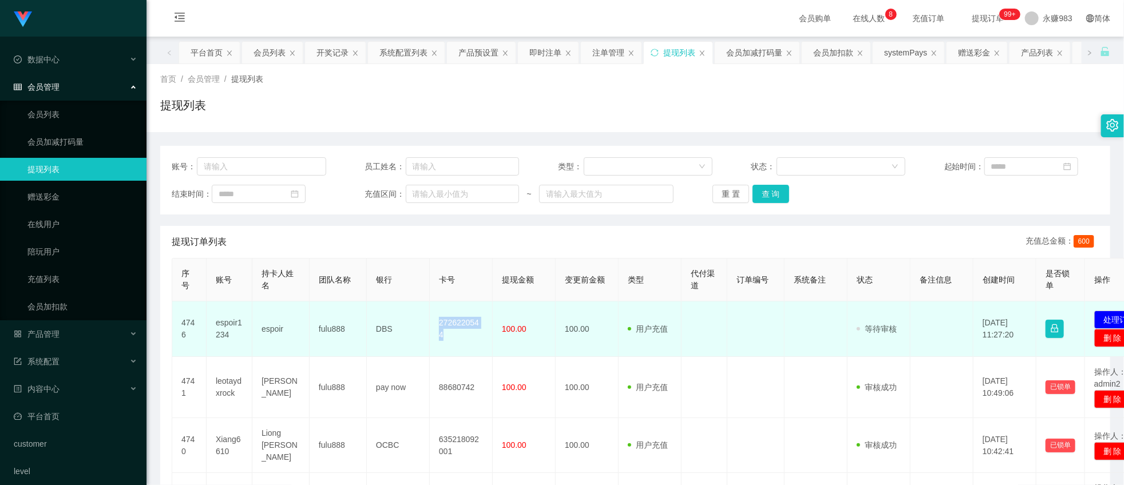
click at [461, 332] on td "2726220544" at bounding box center [461, 328] width 63 height 55
click at [225, 334] on td "espoir1234" at bounding box center [230, 328] width 46 height 55
click at [225, 333] on td "espoir1234" at bounding box center [230, 328] width 46 height 55
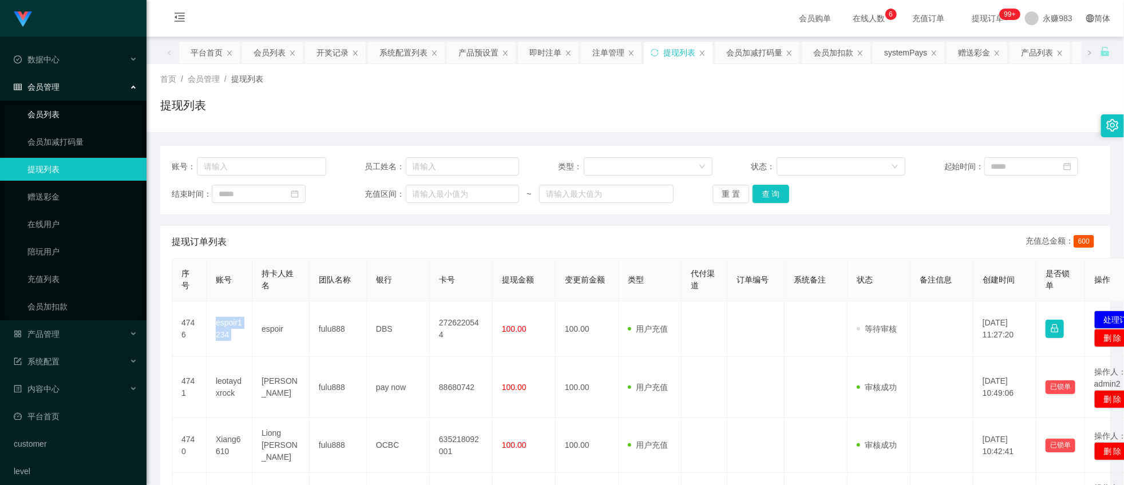
click at [33, 118] on link "会员列表" at bounding box center [82, 114] width 110 height 23
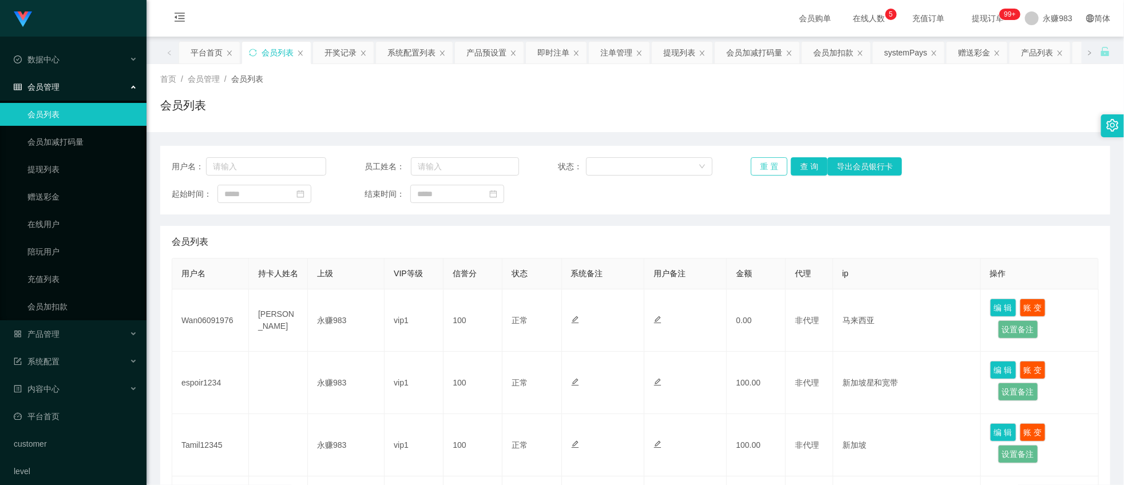
click at [751, 168] on button "重 置" at bounding box center [769, 166] width 37 height 18
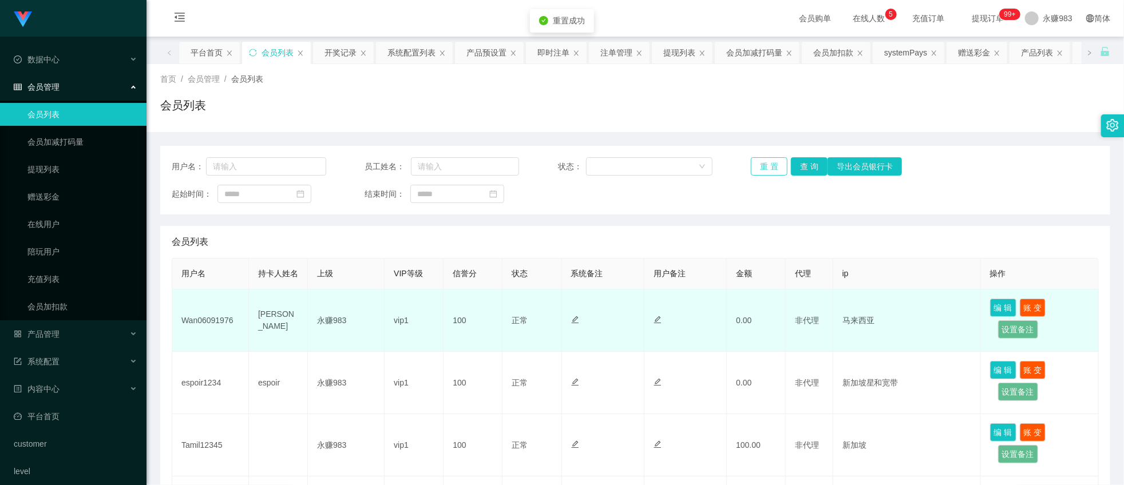
scroll to position [64, 0]
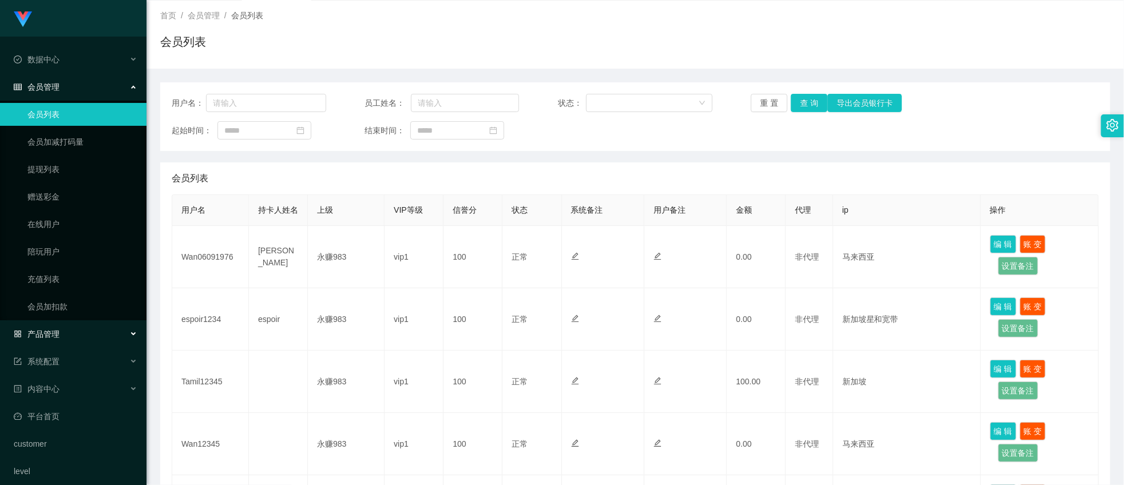
click at [64, 331] on div "产品管理" at bounding box center [73, 334] width 146 height 23
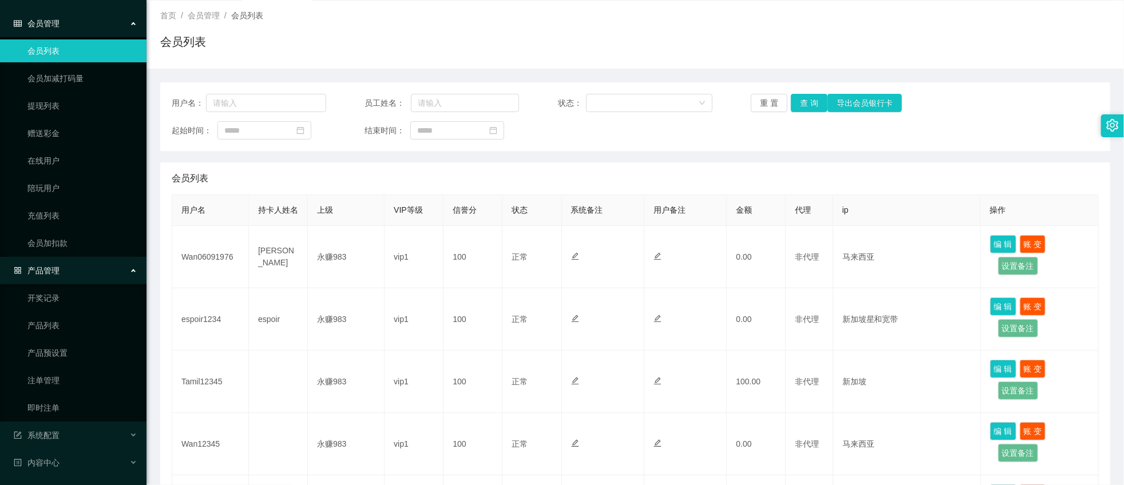
scroll to position [127, 0]
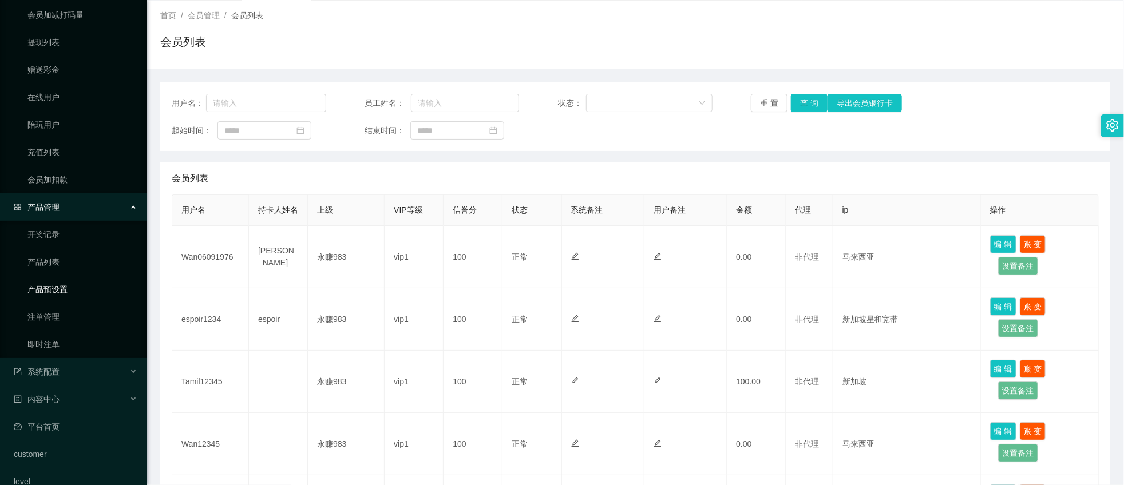
click at [64, 290] on link "产品预设置" at bounding box center [82, 289] width 110 height 23
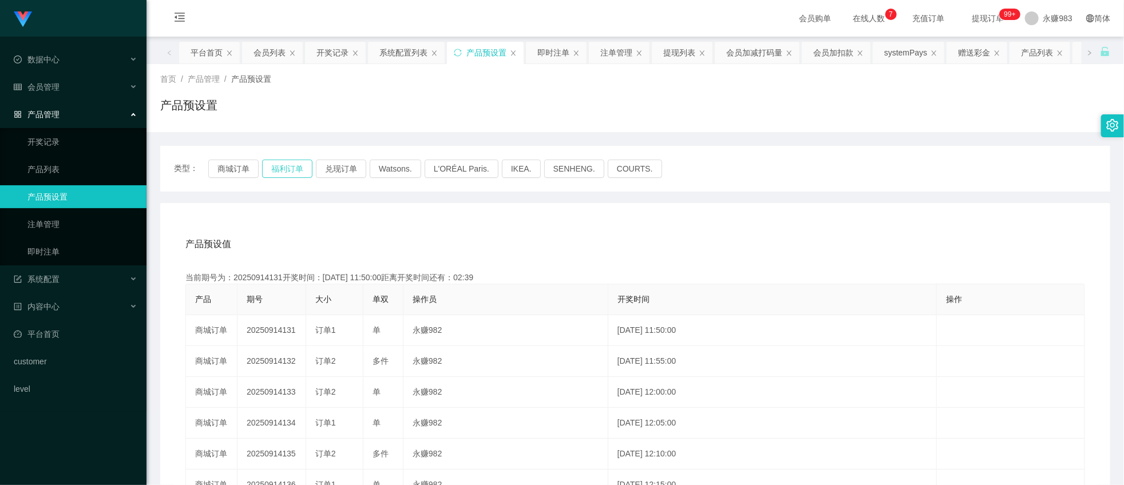
click at [284, 169] on button "福利订单" at bounding box center [287, 169] width 50 height 18
click at [220, 167] on button "商城订单" at bounding box center [233, 169] width 50 height 18
click at [256, 176] on button "商城订单" at bounding box center [233, 169] width 50 height 18
click at [280, 170] on button "福利订单" at bounding box center [287, 169] width 50 height 18
click at [228, 162] on button "商城订单" at bounding box center [233, 169] width 50 height 18
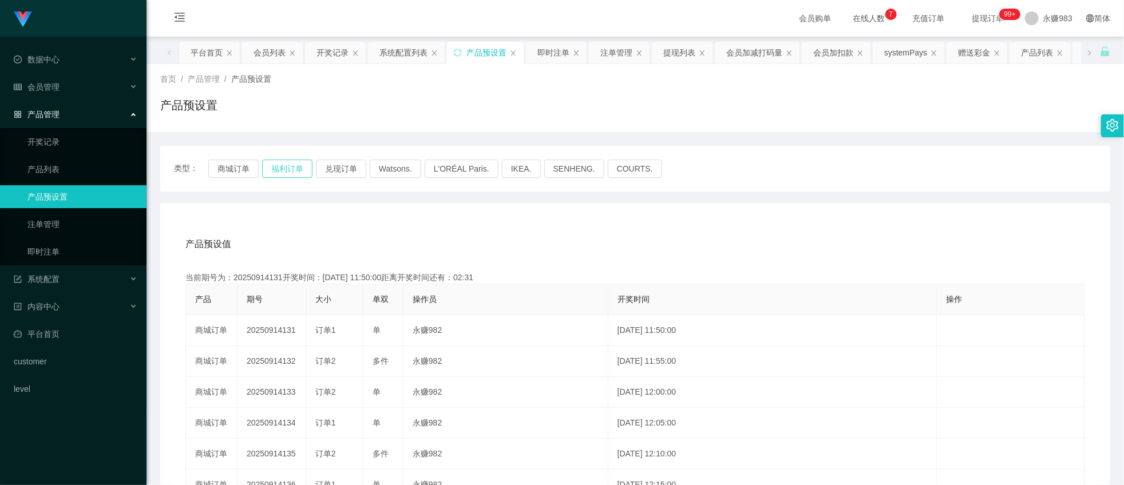
click at [285, 174] on button "福利订单" at bounding box center [287, 169] width 50 height 18
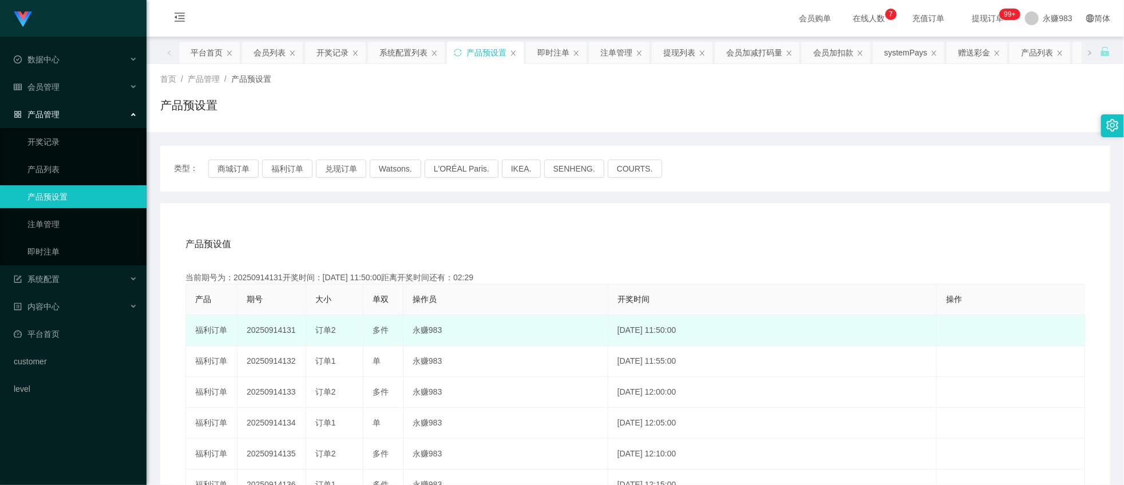
drag, startPoint x: 280, startPoint y: 328, endPoint x: 296, endPoint y: 329, distance: 16.0
click at [296, 329] on td "20250914131" at bounding box center [271, 330] width 69 height 31
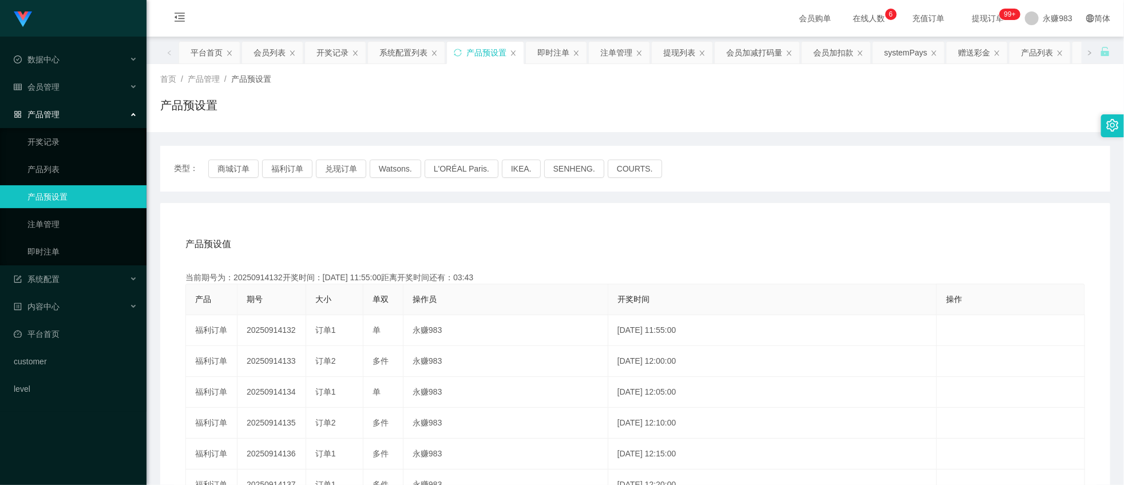
click at [82, 195] on link "产品预设置" at bounding box center [82, 196] width 110 height 23
click at [48, 89] on span "会员管理" at bounding box center [37, 86] width 46 height 9
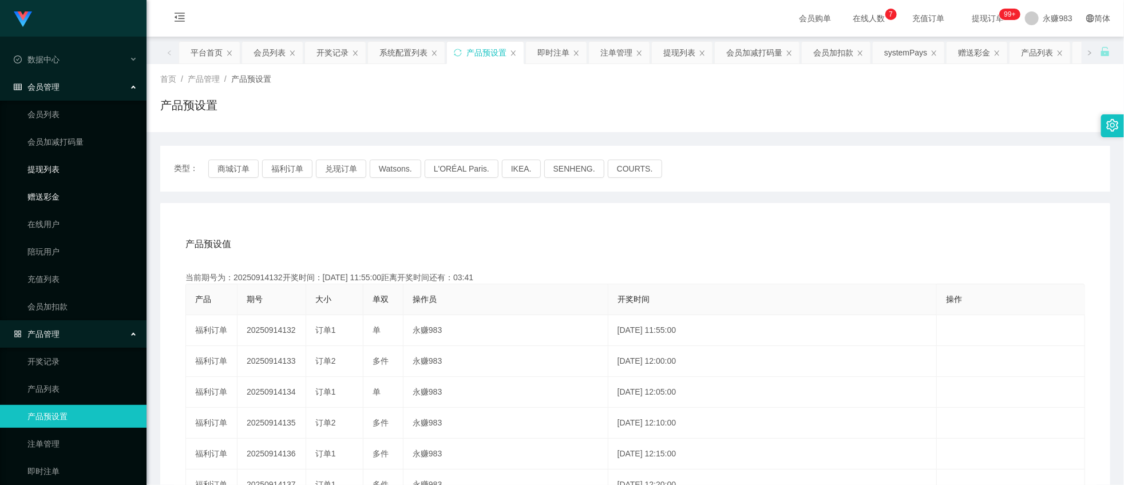
click at [47, 169] on link "提现列表" at bounding box center [82, 169] width 110 height 23
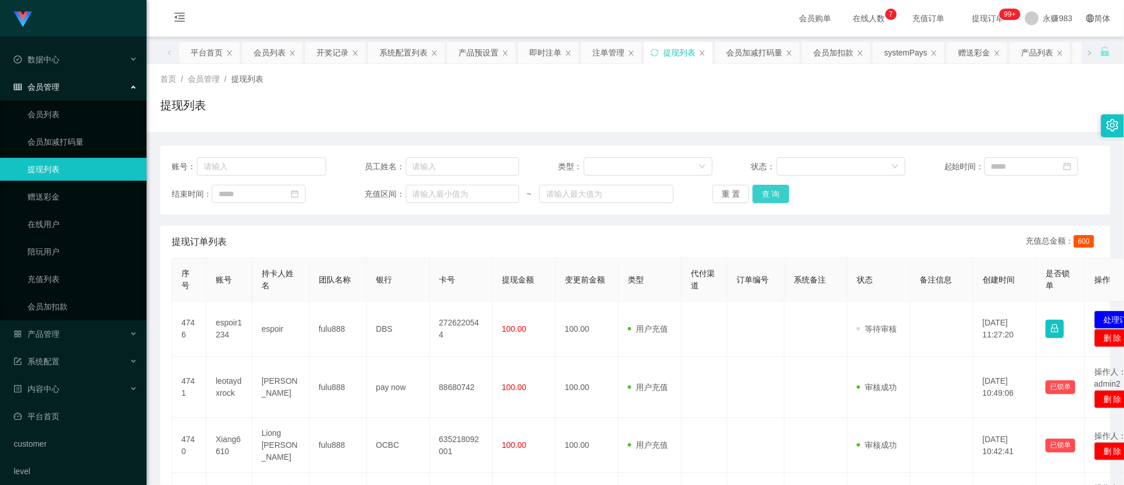
click at [757, 195] on button "查 询" at bounding box center [770, 194] width 37 height 18
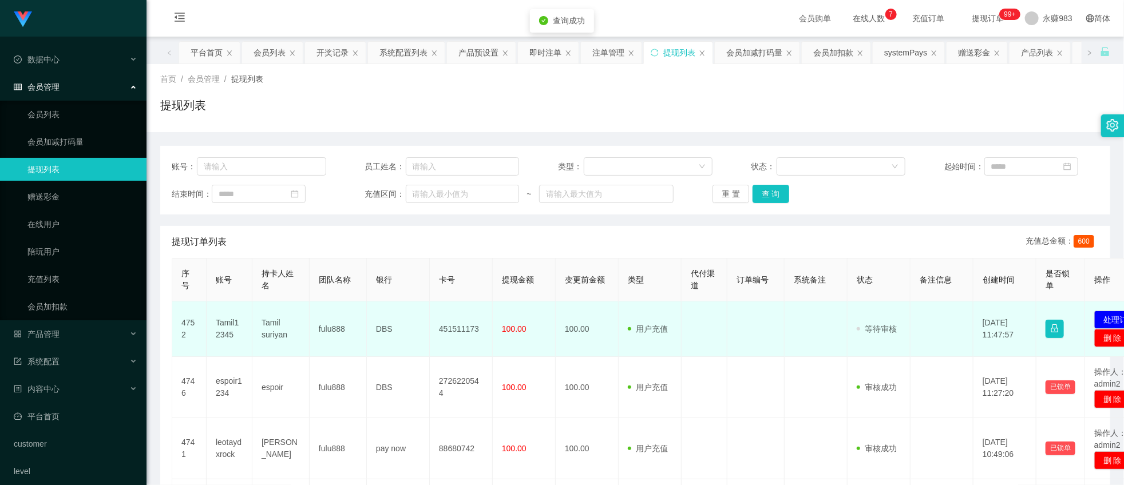
click at [232, 330] on td "Tamil12345" at bounding box center [230, 328] width 46 height 55
click at [223, 322] on td "Tamil12345" at bounding box center [230, 328] width 46 height 55
click at [279, 334] on td "Tamil suriyan" at bounding box center [280, 328] width 57 height 55
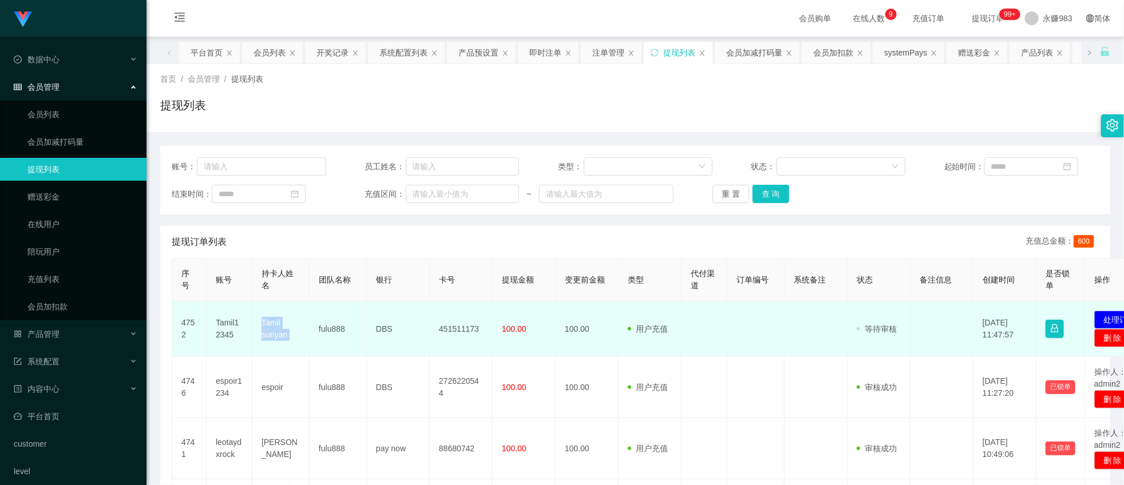
click at [279, 333] on td "Tamil suriyan" at bounding box center [280, 328] width 57 height 55
click at [330, 324] on td "fulu888" at bounding box center [337, 328] width 57 height 55
click at [382, 322] on td "DBS" at bounding box center [398, 328] width 63 height 55
click at [386, 327] on td "DBS" at bounding box center [398, 328] width 63 height 55
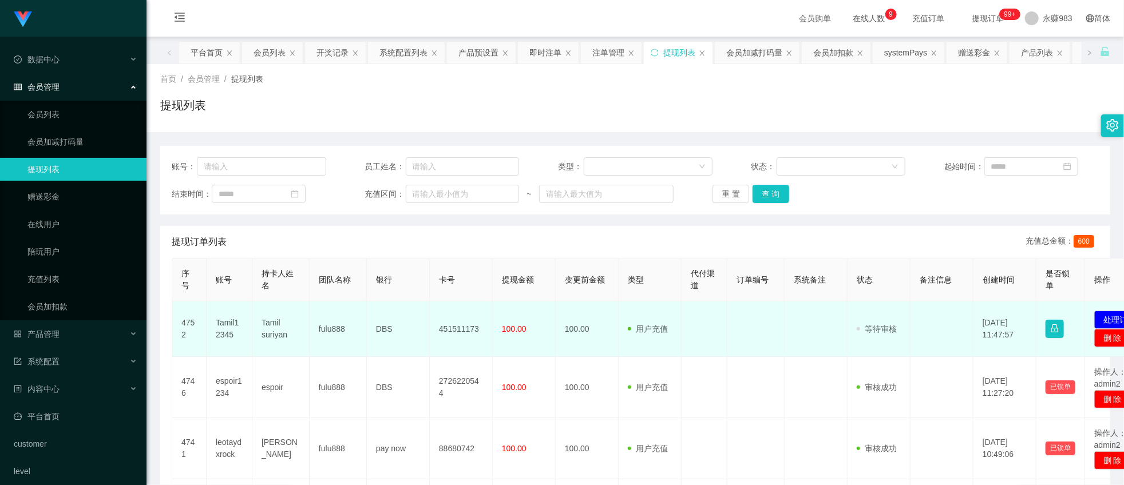
click at [453, 330] on td "451511173" at bounding box center [461, 328] width 63 height 55
click at [233, 332] on td "Tamil12345" at bounding box center [230, 328] width 46 height 55
click at [232, 327] on td "Tamil12345" at bounding box center [230, 328] width 46 height 55
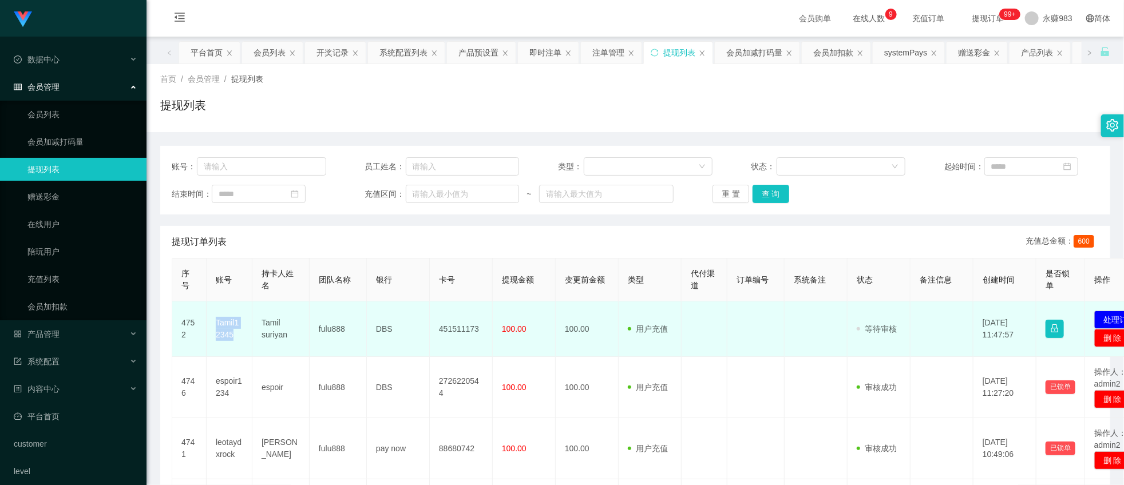
click at [232, 327] on td "Tamil12345" at bounding box center [230, 328] width 46 height 55
